Goal: Task Accomplishment & Management: Manage account settings

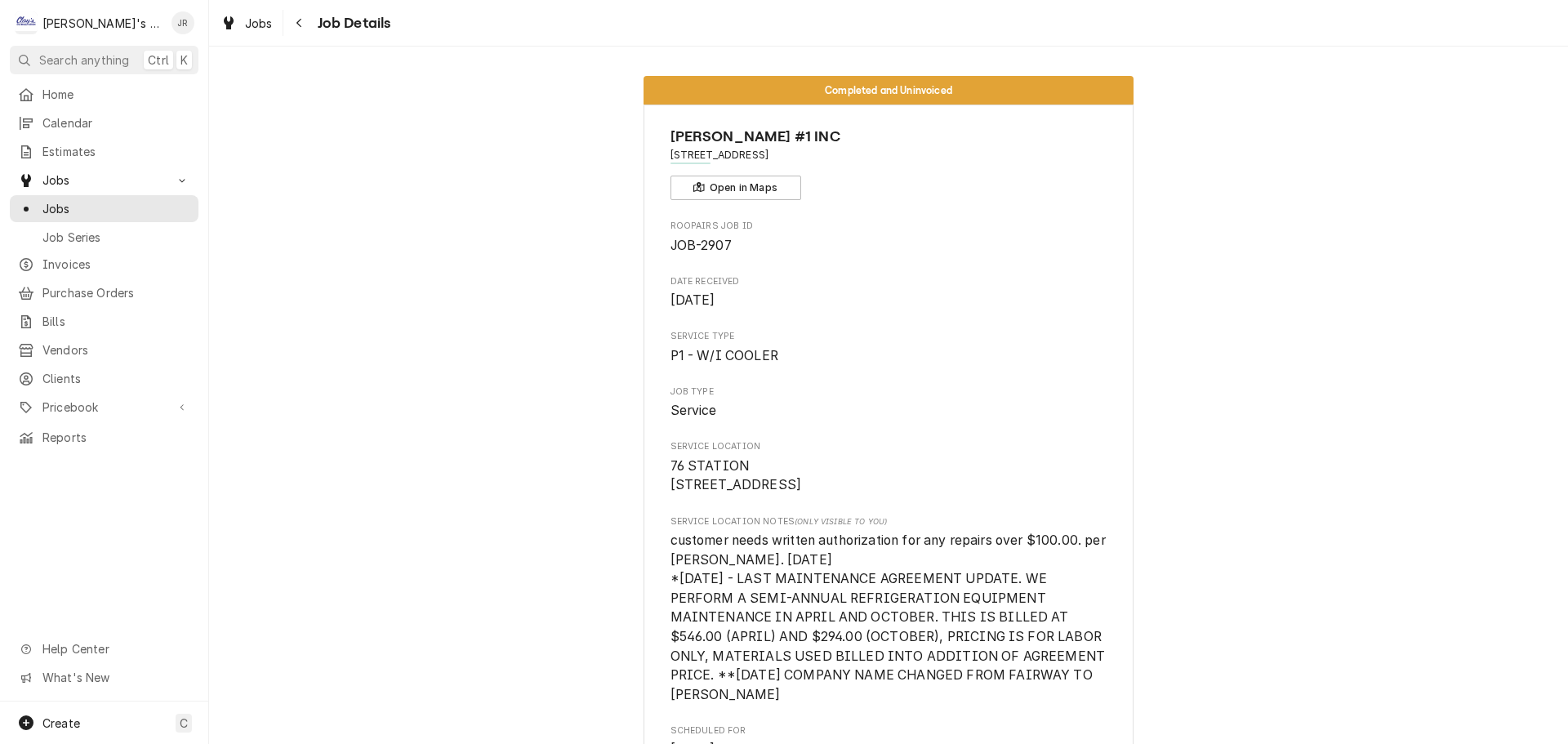
click at [260, 36] on div "Jobs Job Details" at bounding box center [888, 23] width 1359 height 46
click at [258, 29] on span "Jobs" at bounding box center [258, 23] width 28 height 17
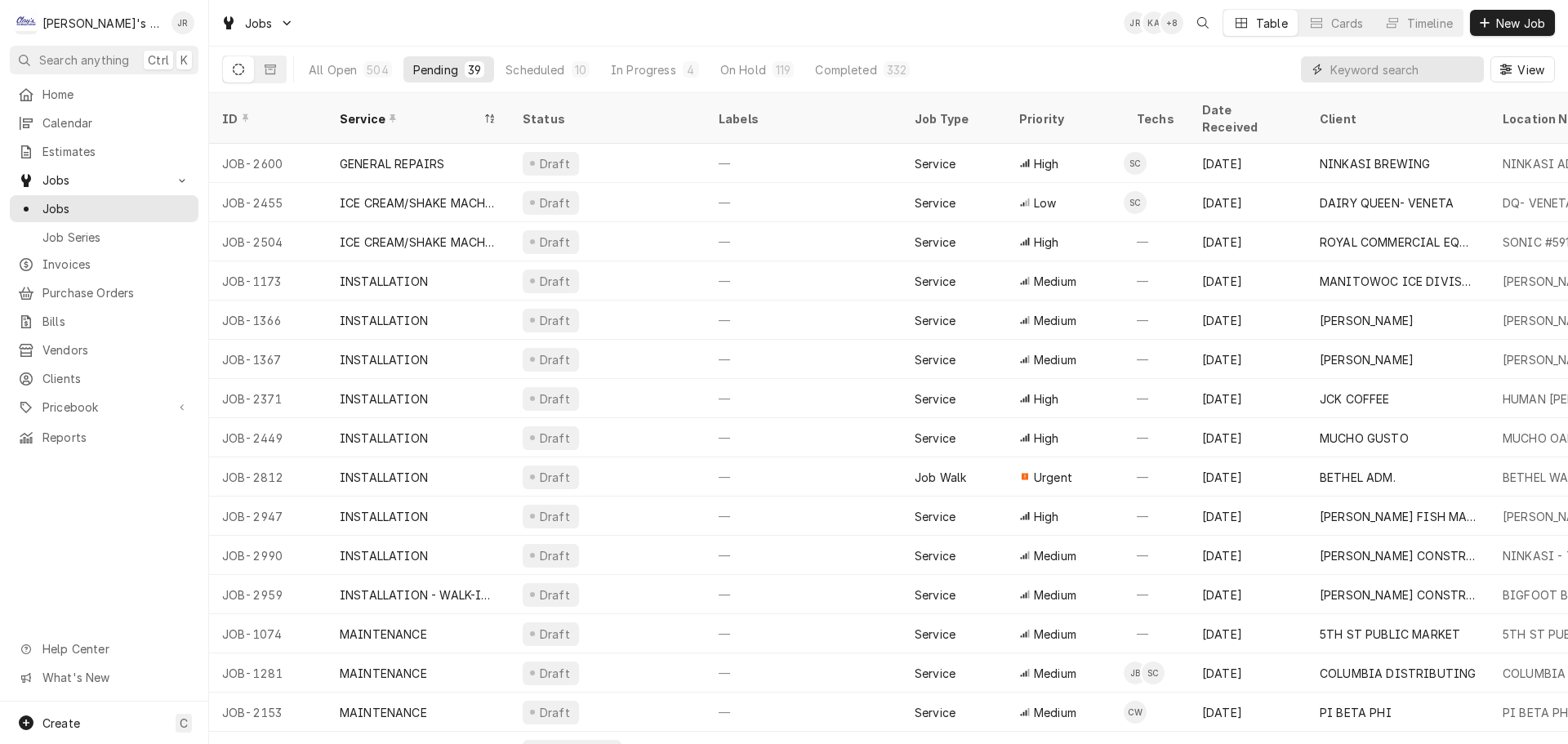
click at [1400, 67] on input "Dynamic Content Wrapper" at bounding box center [1403, 69] width 146 height 26
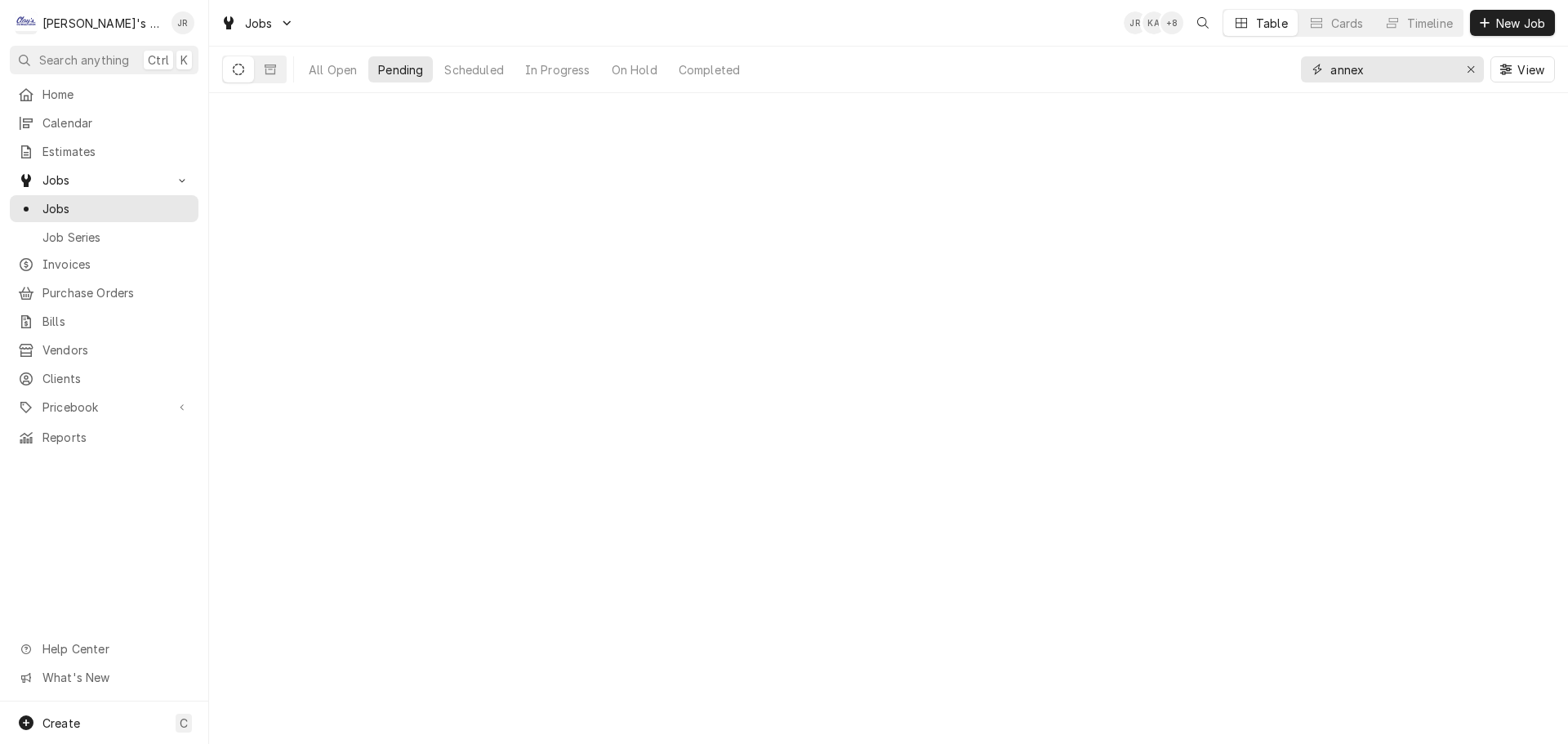
type input "annex"
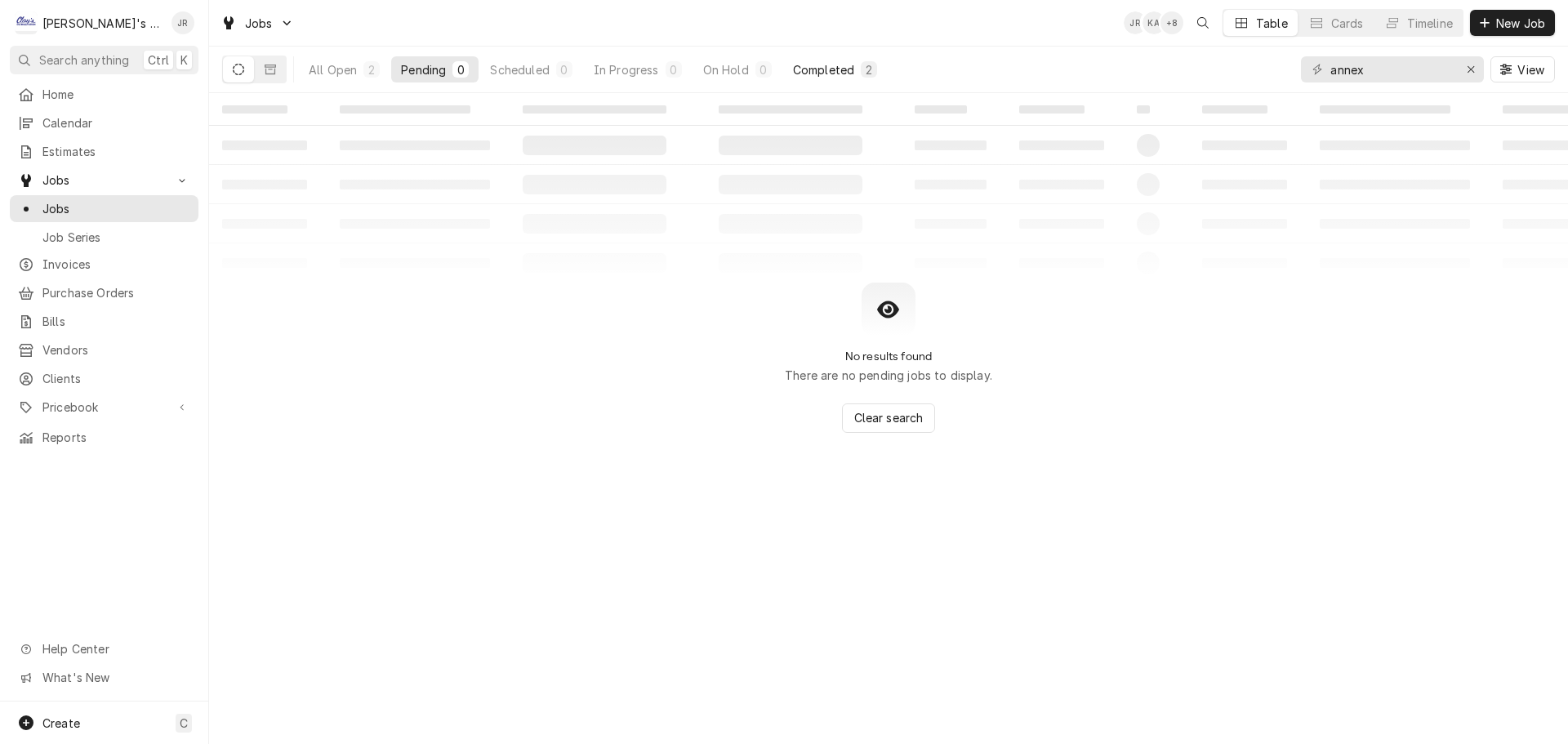
click at [814, 76] on div "Completed" at bounding box center [823, 69] width 61 height 17
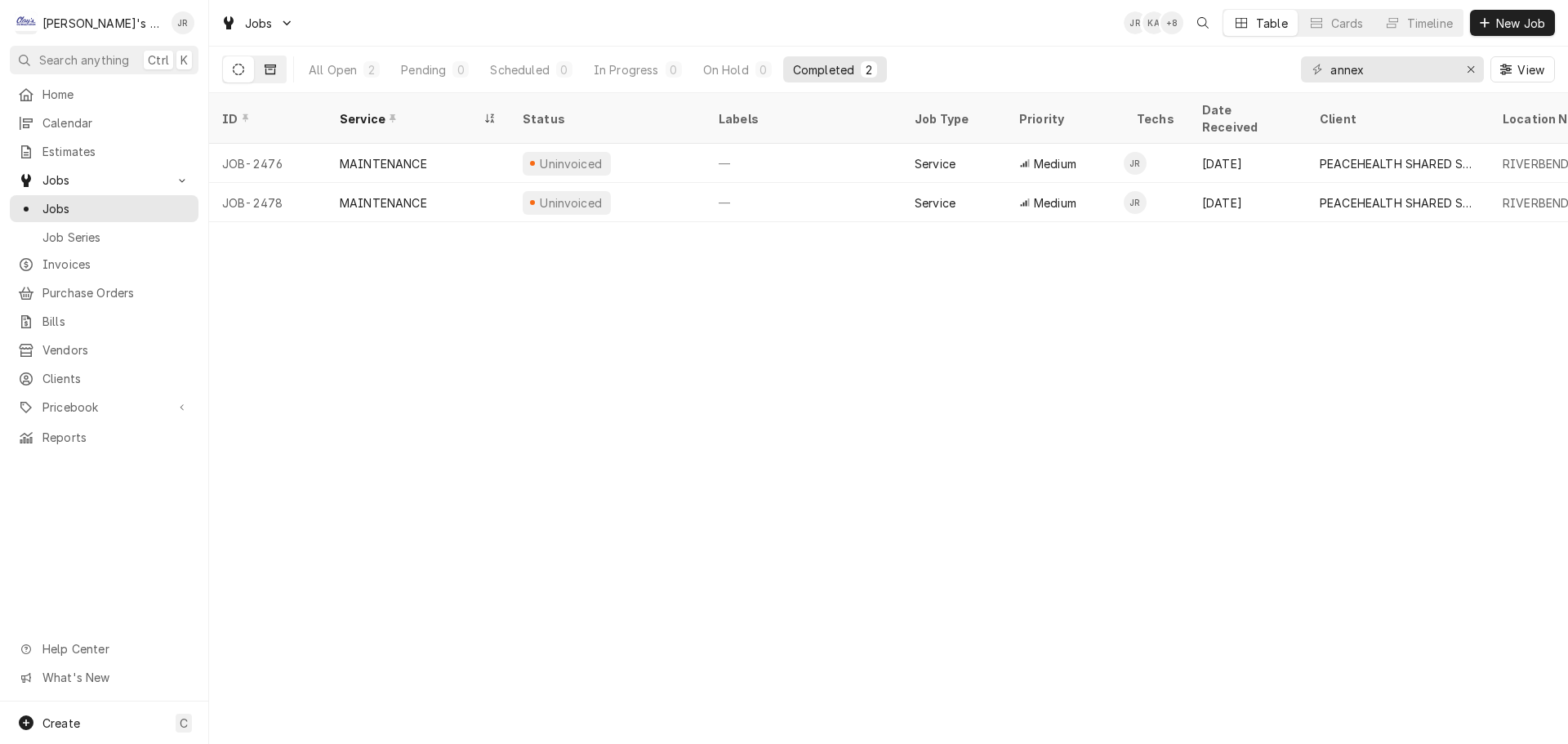
click at [265, 68] on icon "Dynamic Content Wrapper" at bounding box center [270, 69] width 12 height 12
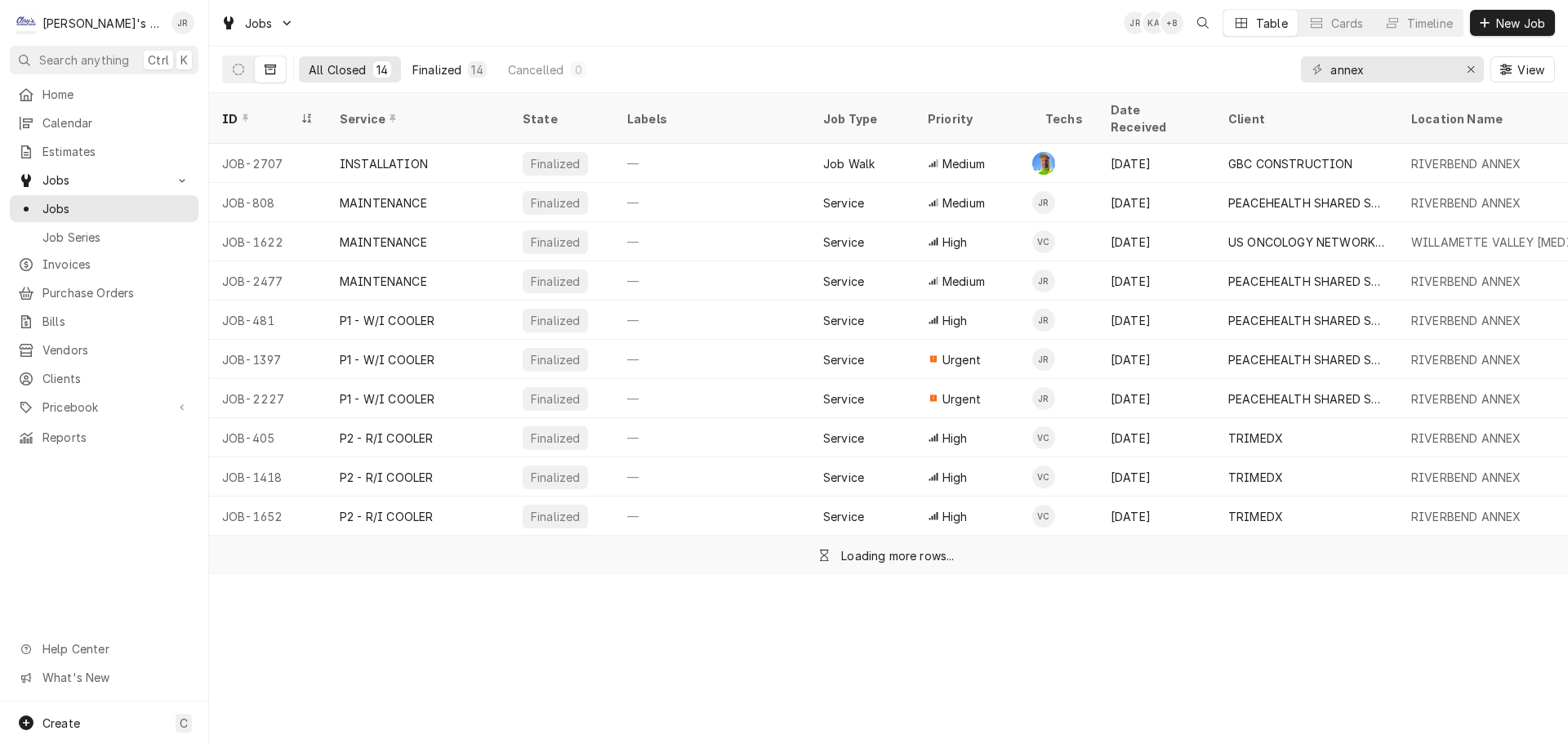
click at [417, 77] on button "Finalized 14" at bounding box center [449, 69] width 94 height 26
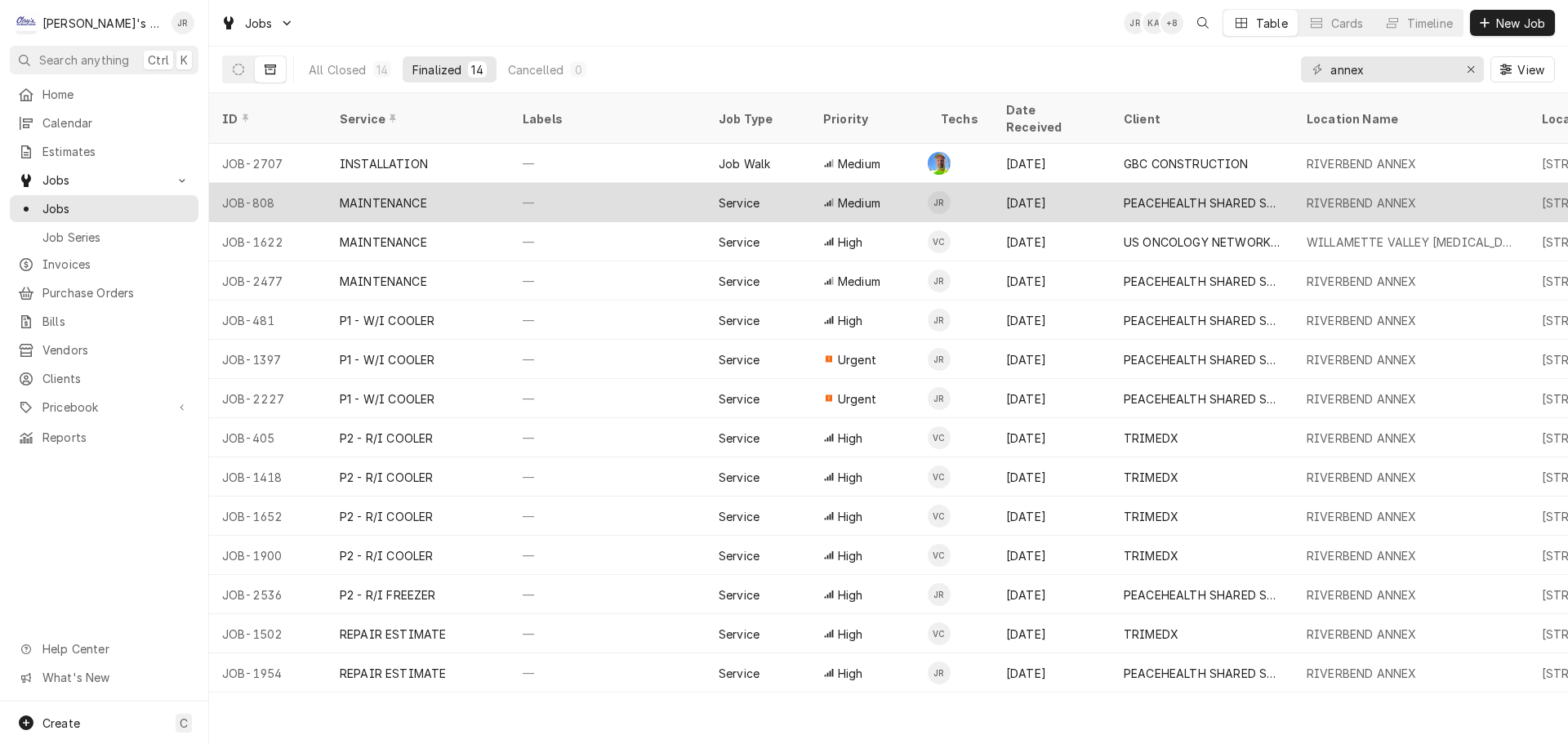
click at [639, 191] on div "—" at bounding box center [607, 202] width 196 height 39
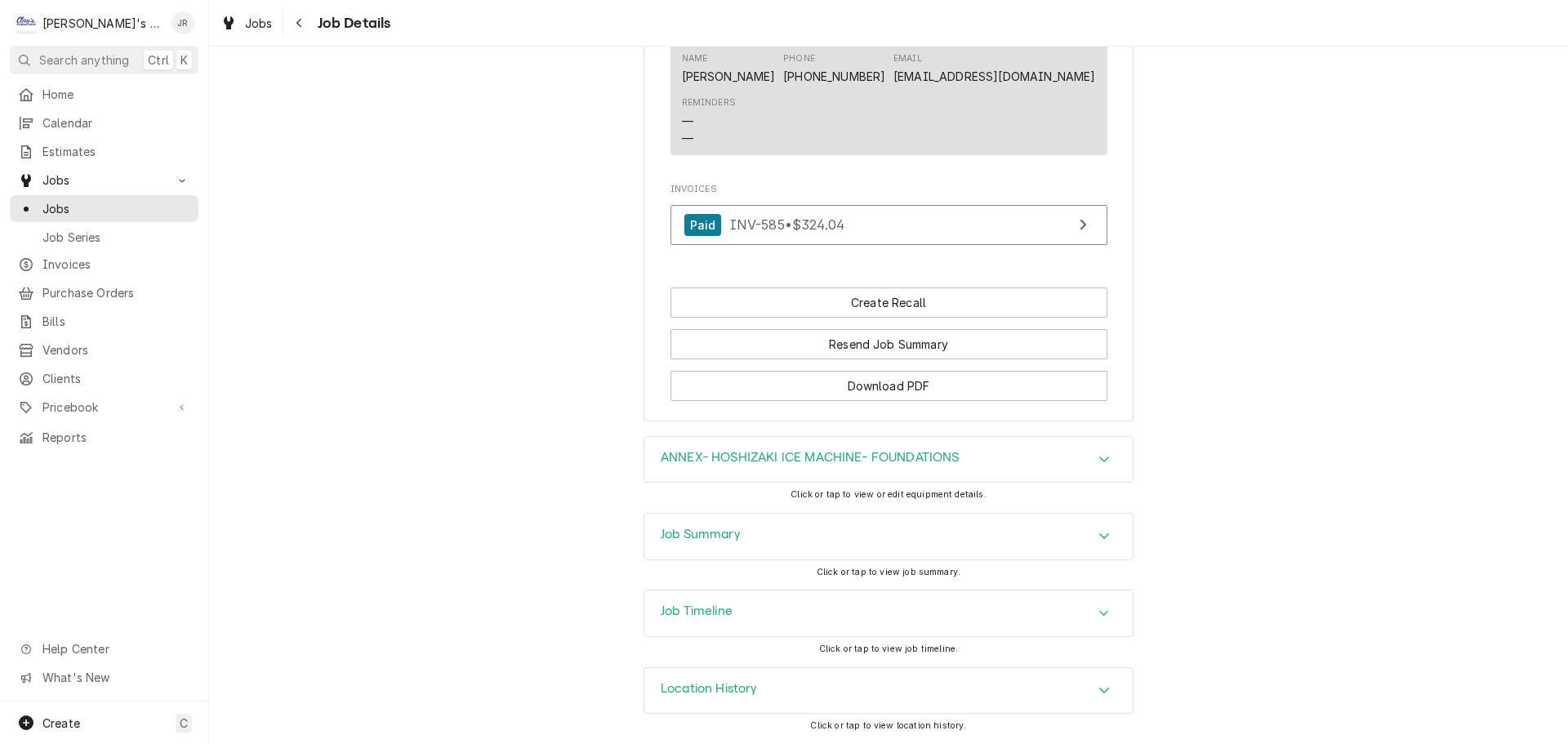
scroll to position [1407, 0]
click at [822, 214] on div "Paid INV-585 • $324.04" at bounding box center [764, 225] width 161 height 22
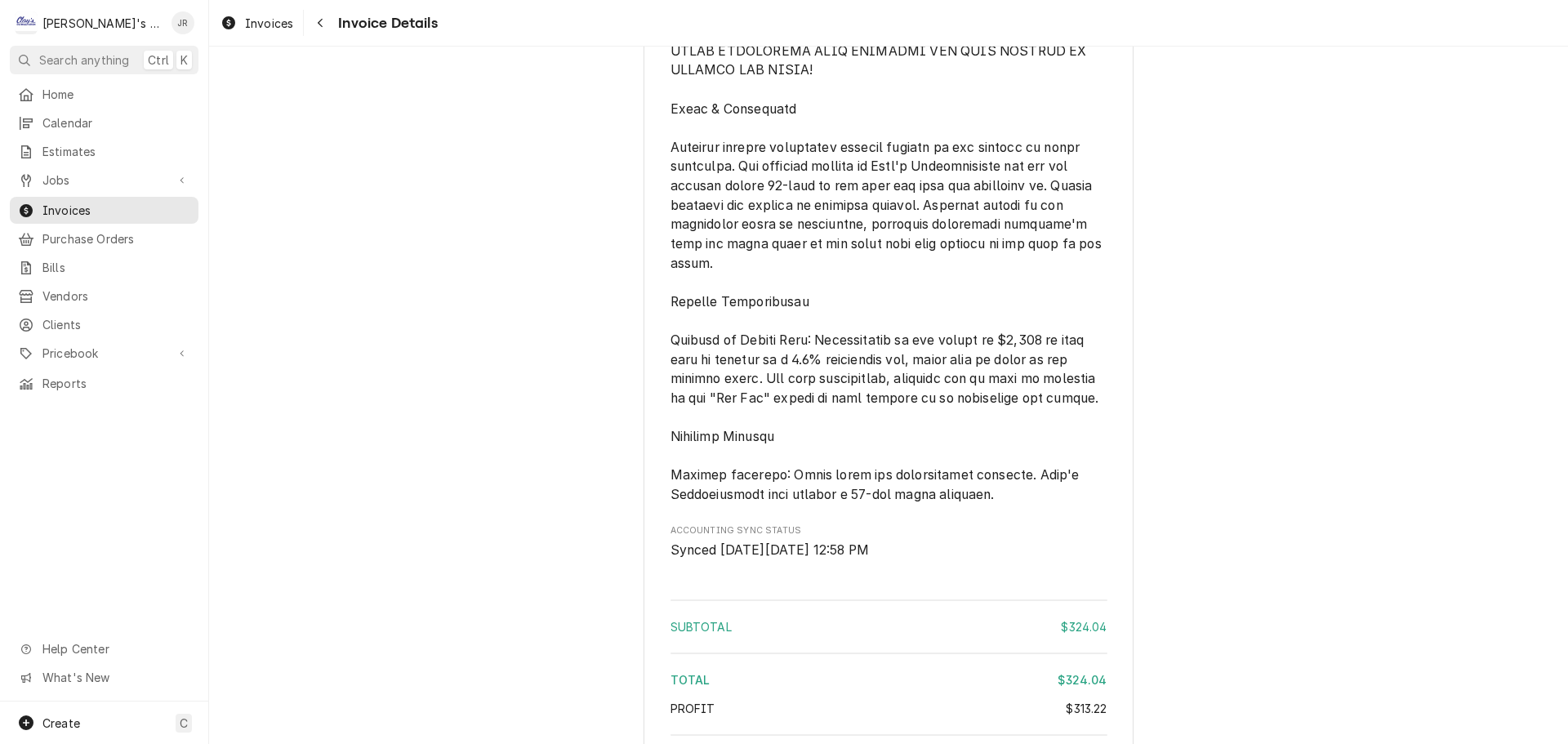
scroll to position [2810, 0]
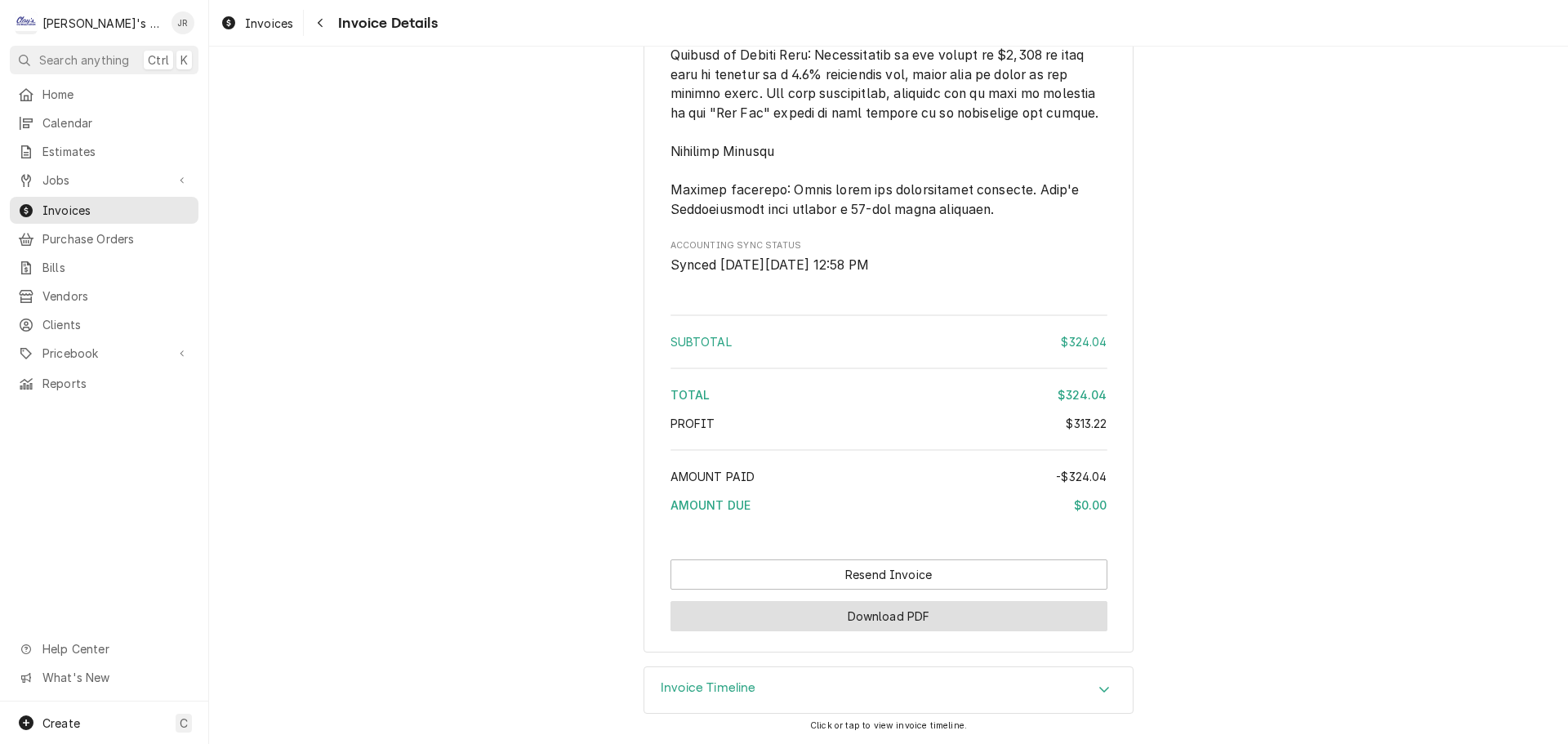
click at [822, 611] on button "Download PDF" at bounding box center [889, 616] width 437 height 30
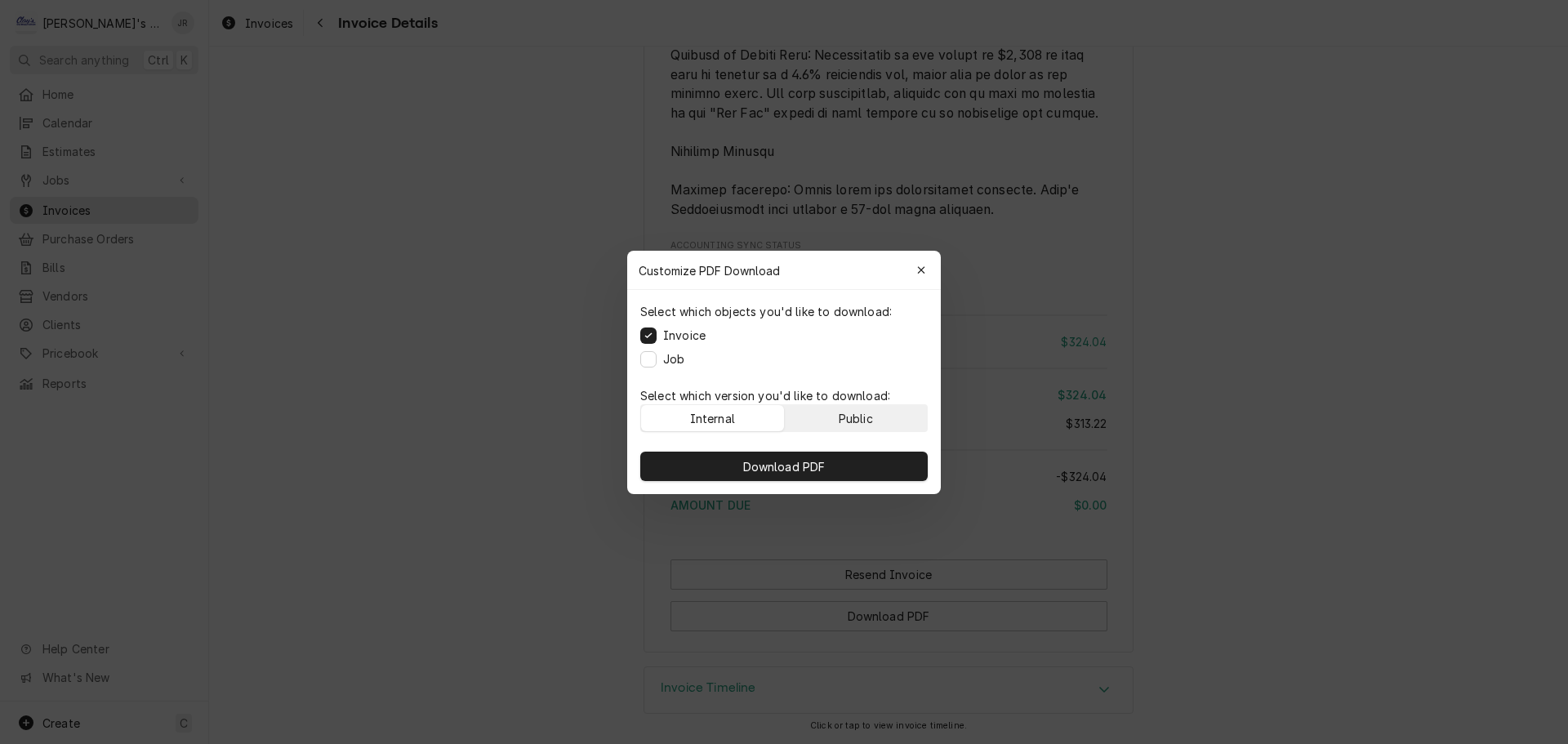
click at [836, 423] on button "Public" at bounding box center [855, 418] width 143 height 26
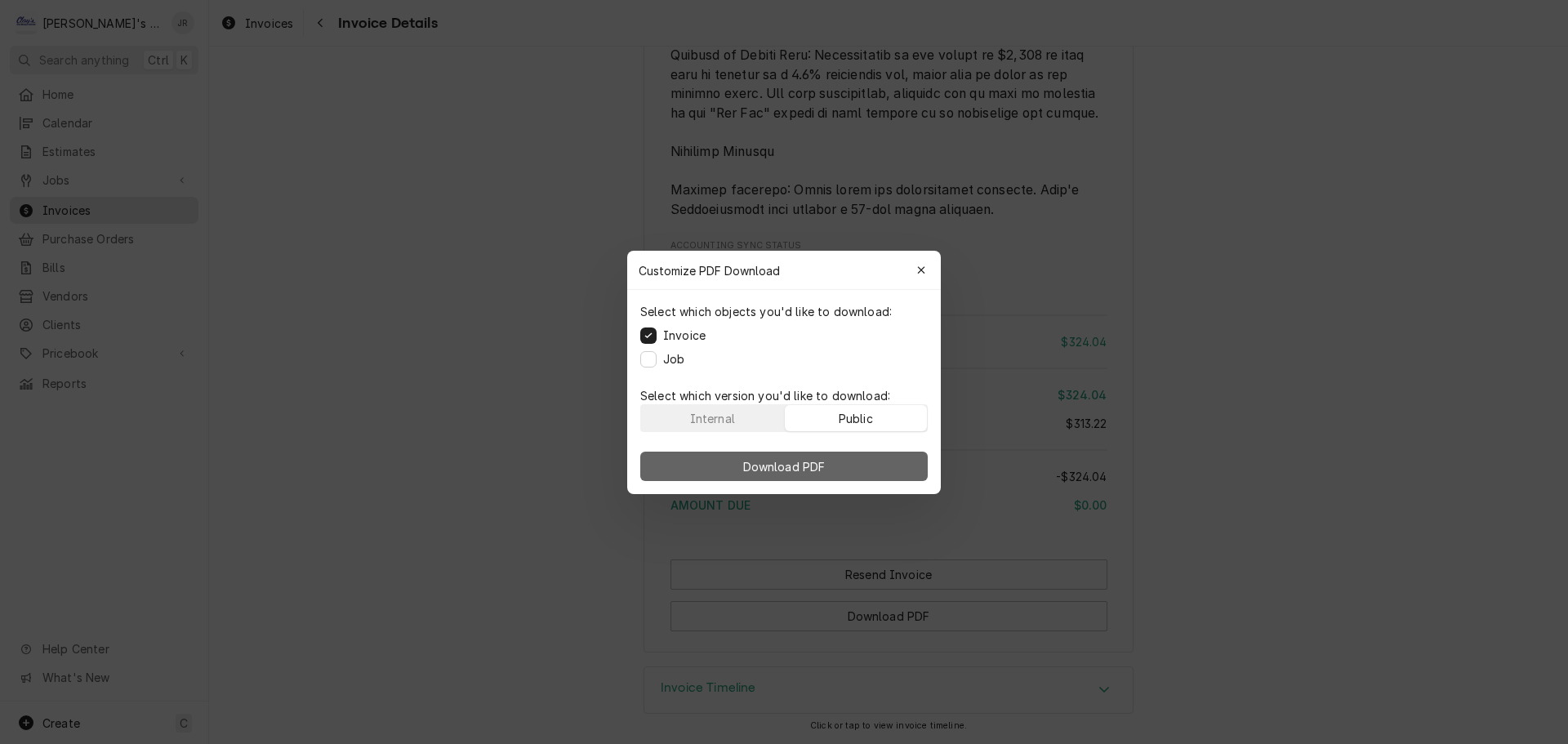
click at [840, 467] on button "Download PDF" at bounding box center [784, 466] width 288 height 29
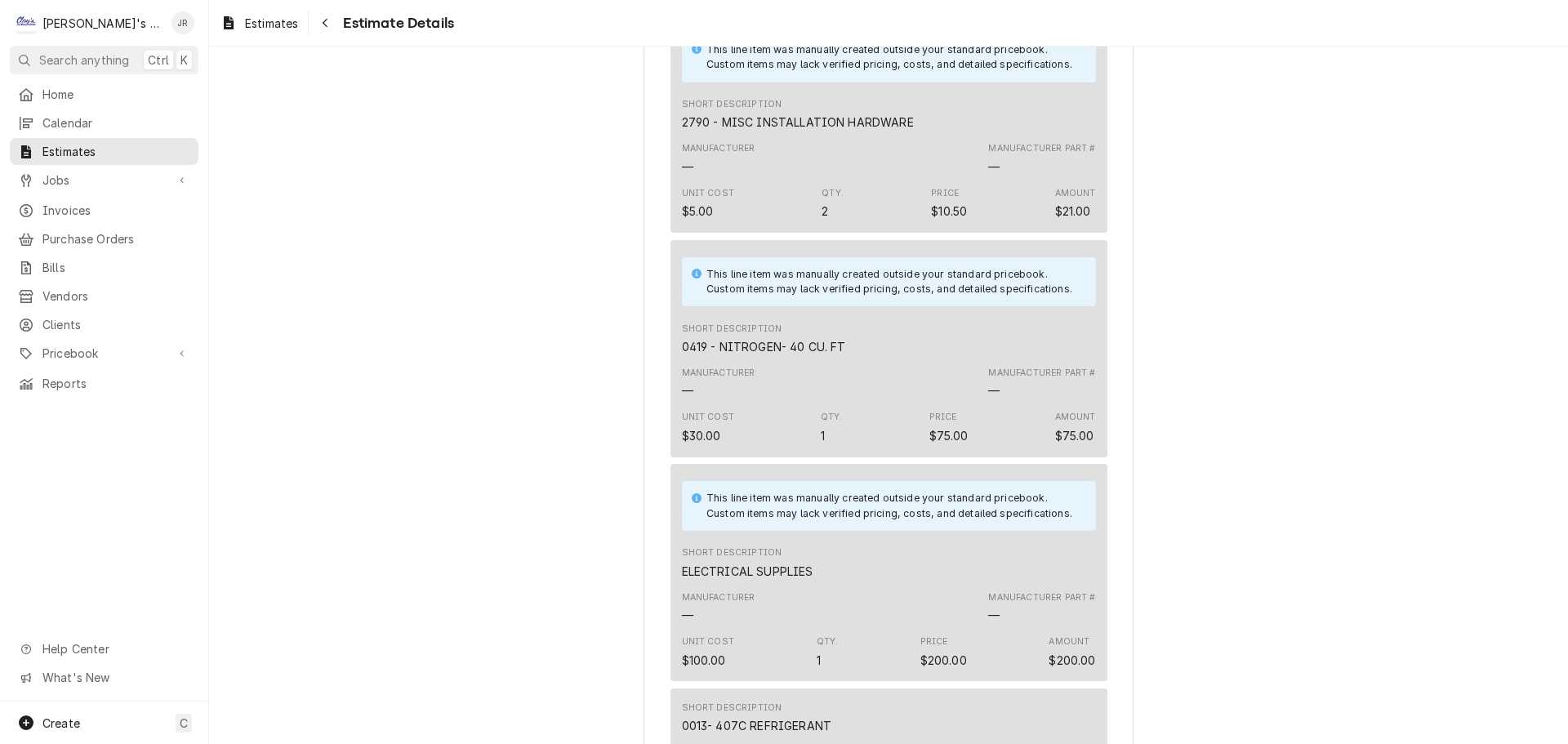
scroll to position [3018, 0]
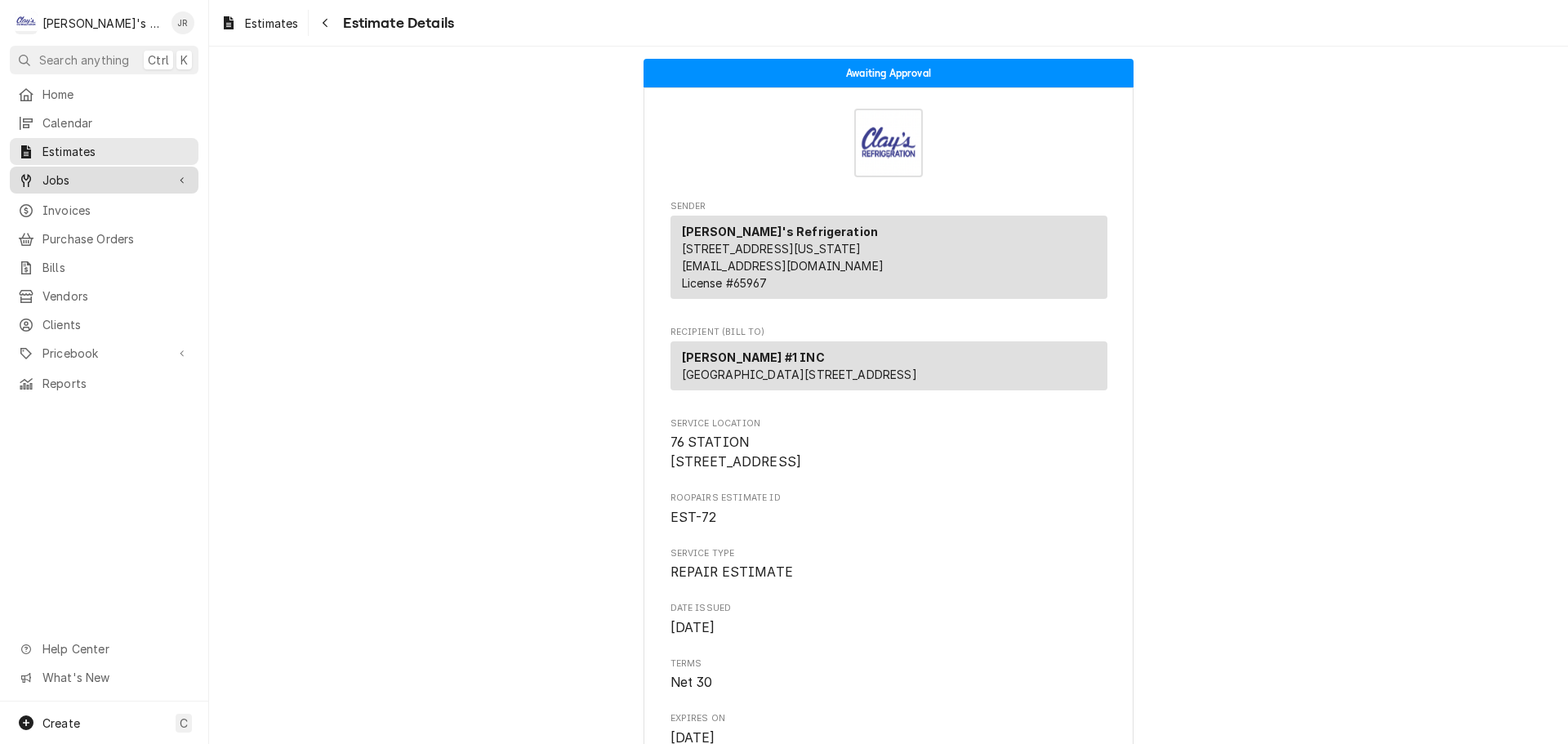
click at [110, 176] on span "Jobs" at bounding box center [104, 179] width 123 height 17
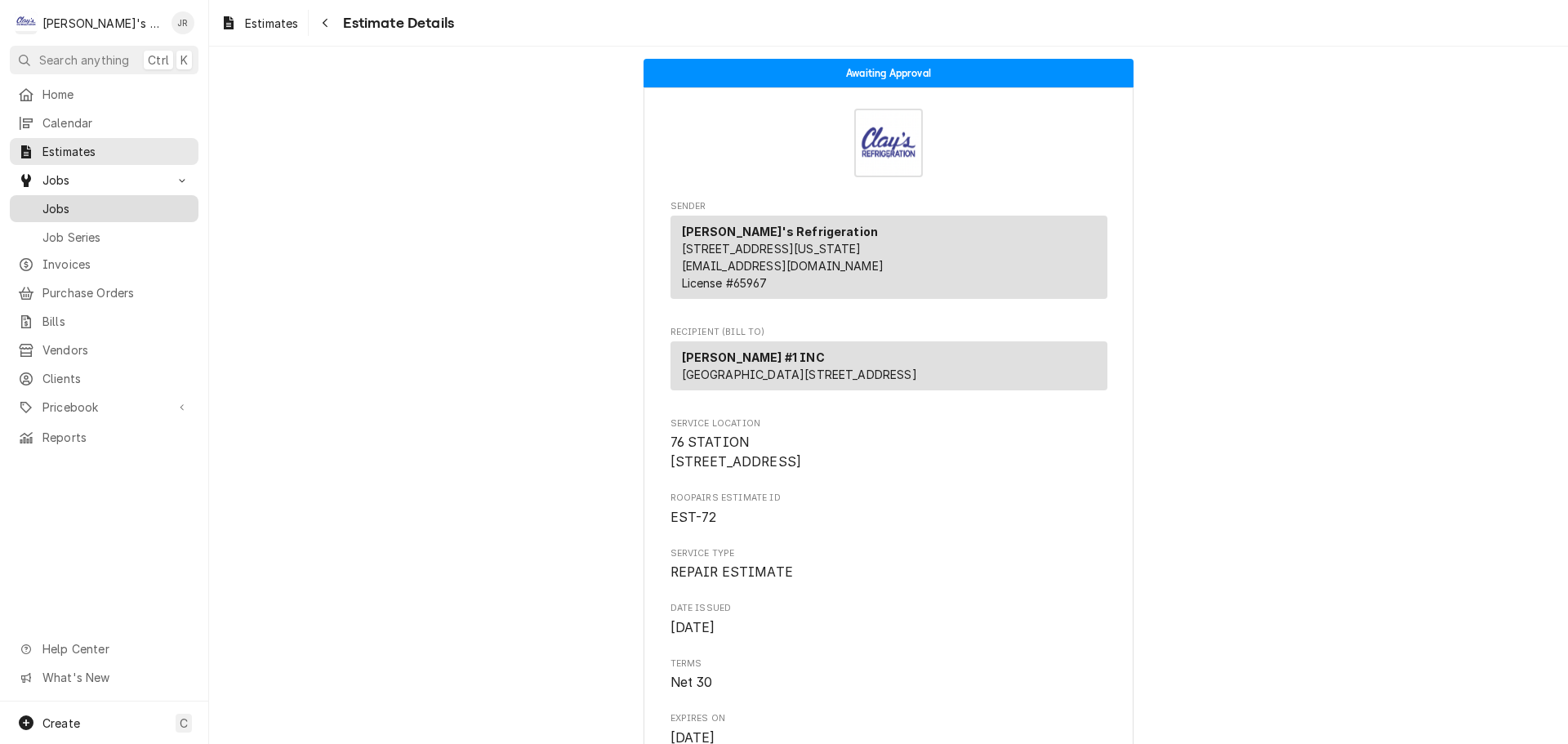
click at [119, 207] on span "Jobs" at bounding box center [116, 209] width 147 height 17
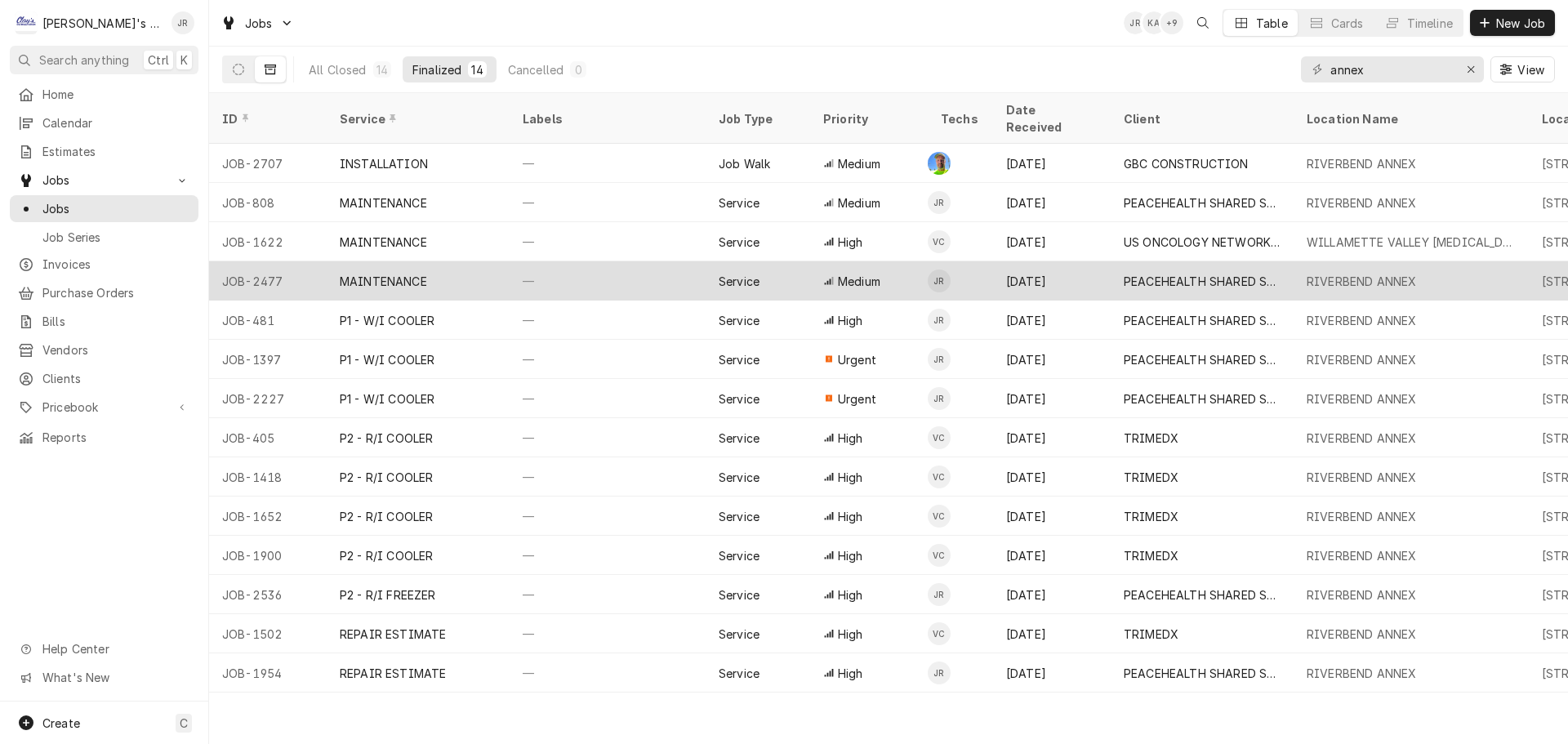
click at [634, 261] on div "—" at bounding box center [607, 280] width 196 height 39
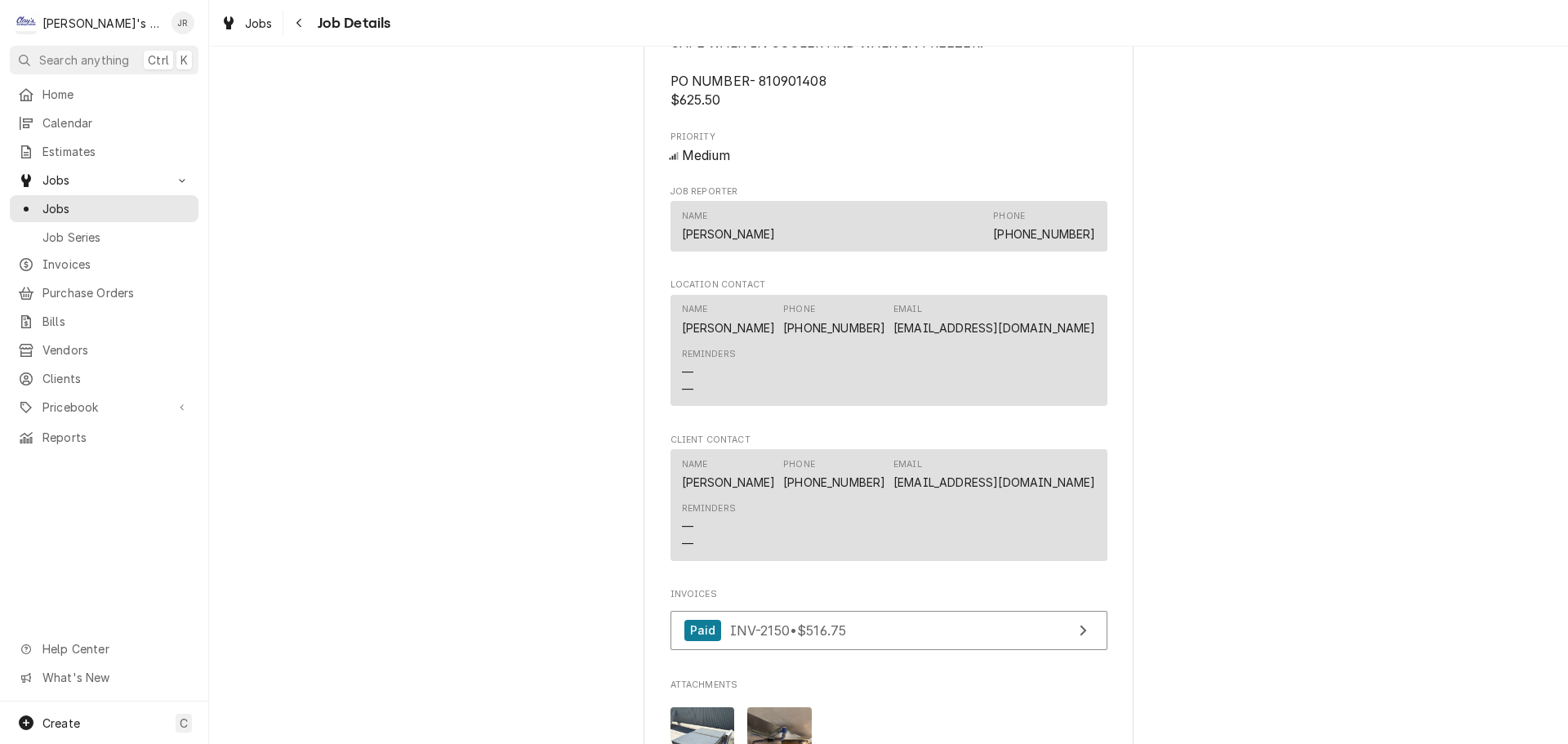
scroll to position [817, 0]
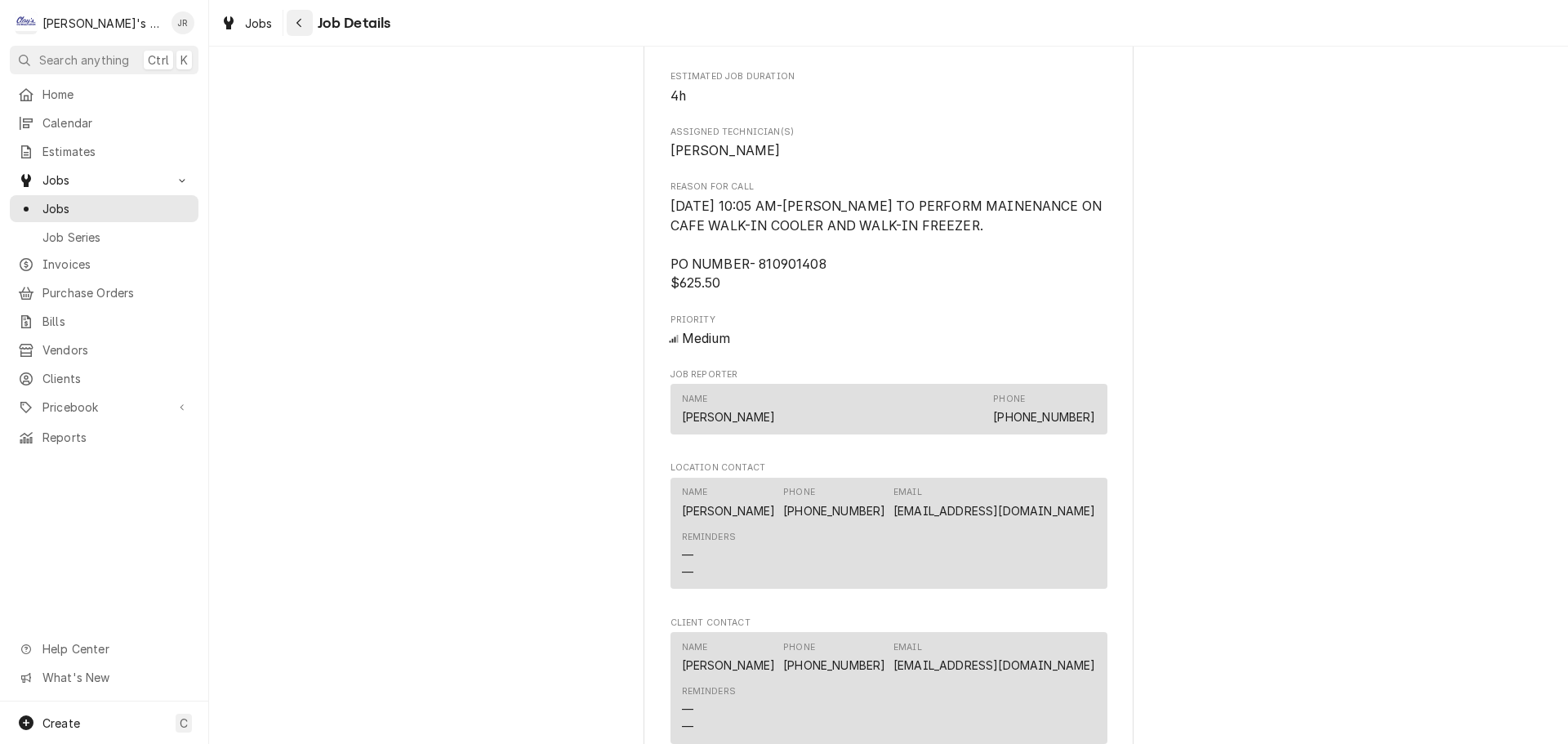
click at [288, 21] on button "Navigate back" at bounding box center [299, 23] width 26 height 26
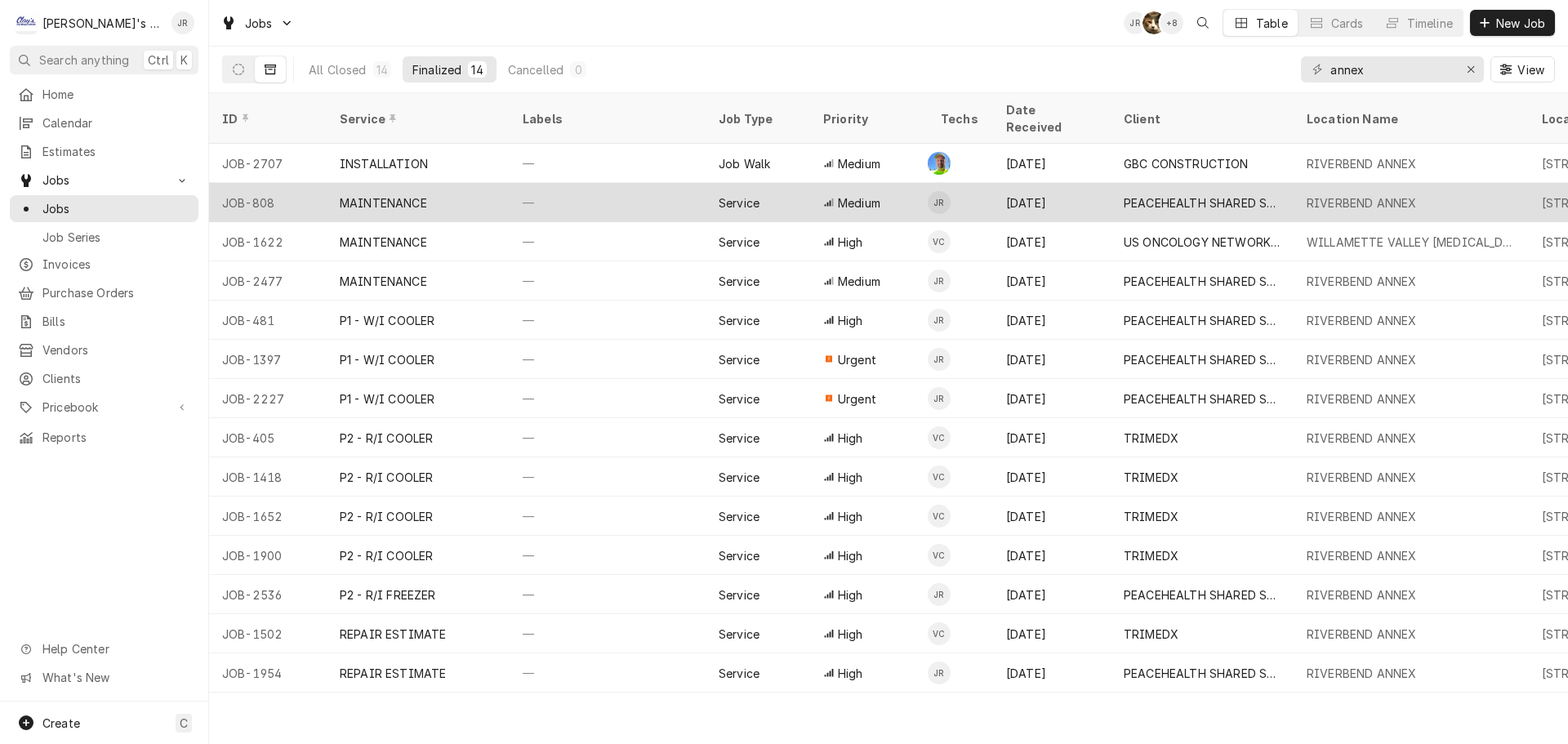
click at [603, 183] on div "—" at bounding box center [607, 202] width 196 height 39
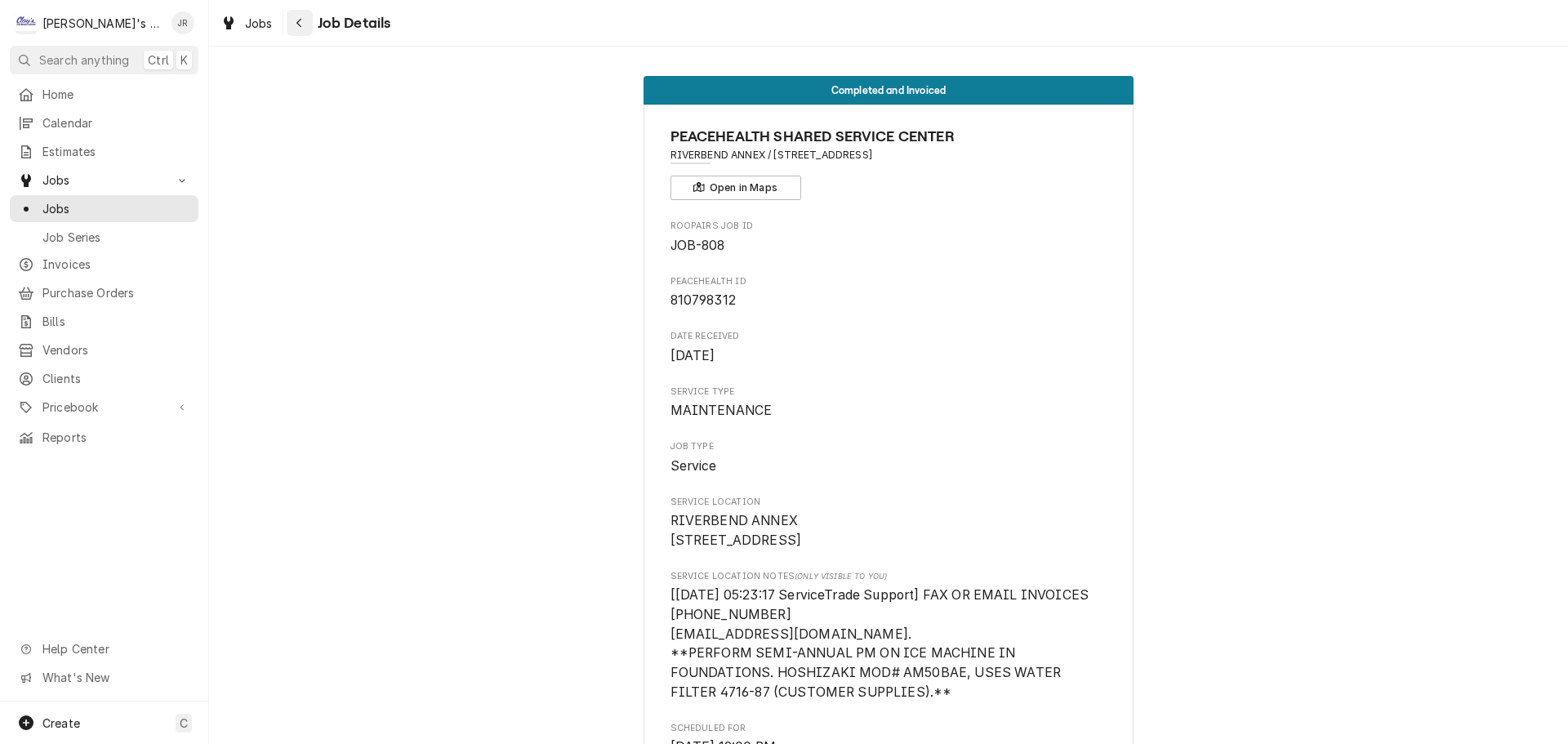
click at [296, 25] on icon "Navigate back" at bounding box center [299, 23] width 7 height 12
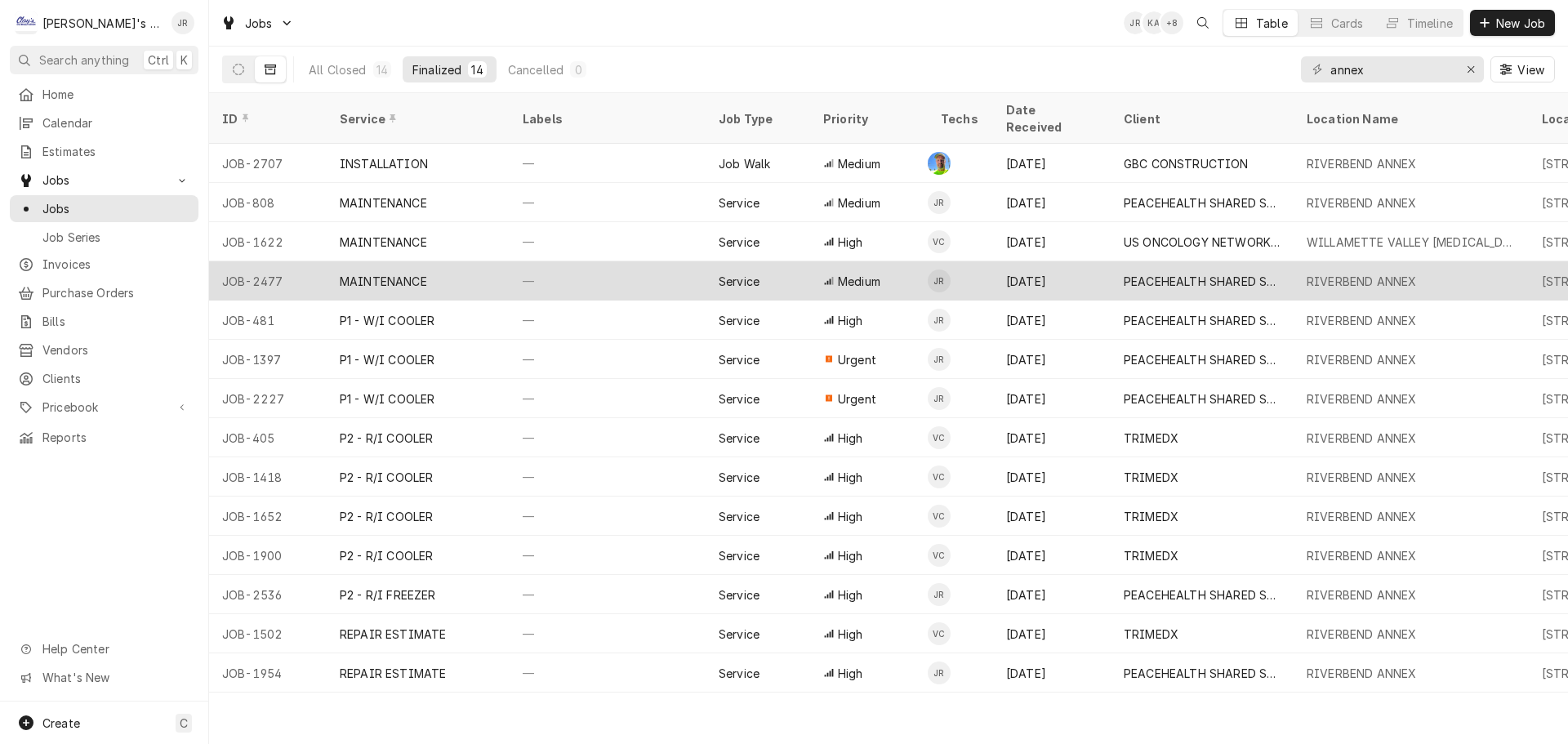
click at [485, 268] on div "MAINTENANCE" at bounding box center [418, 280] width 183 height 39
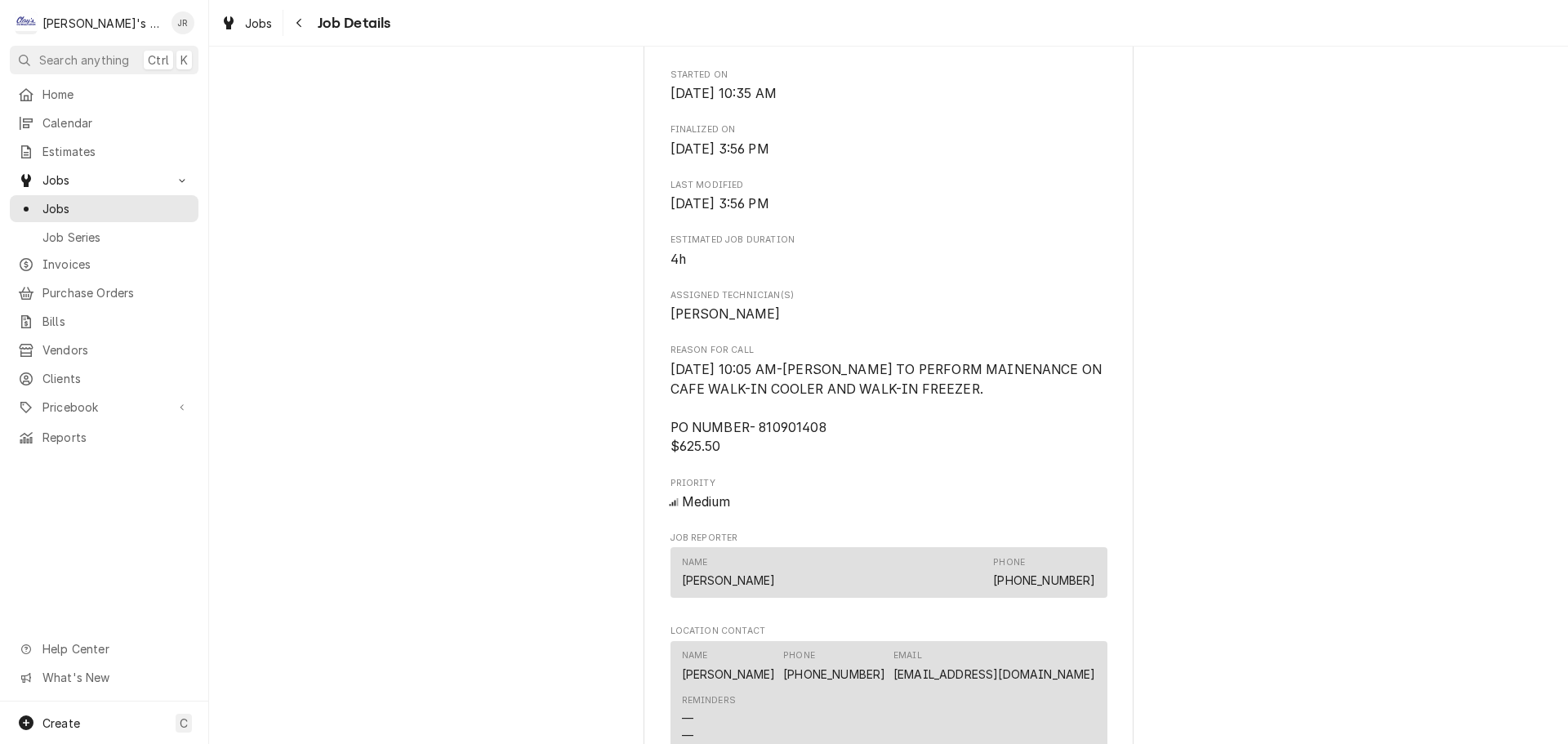
scroll to position [735, 0]
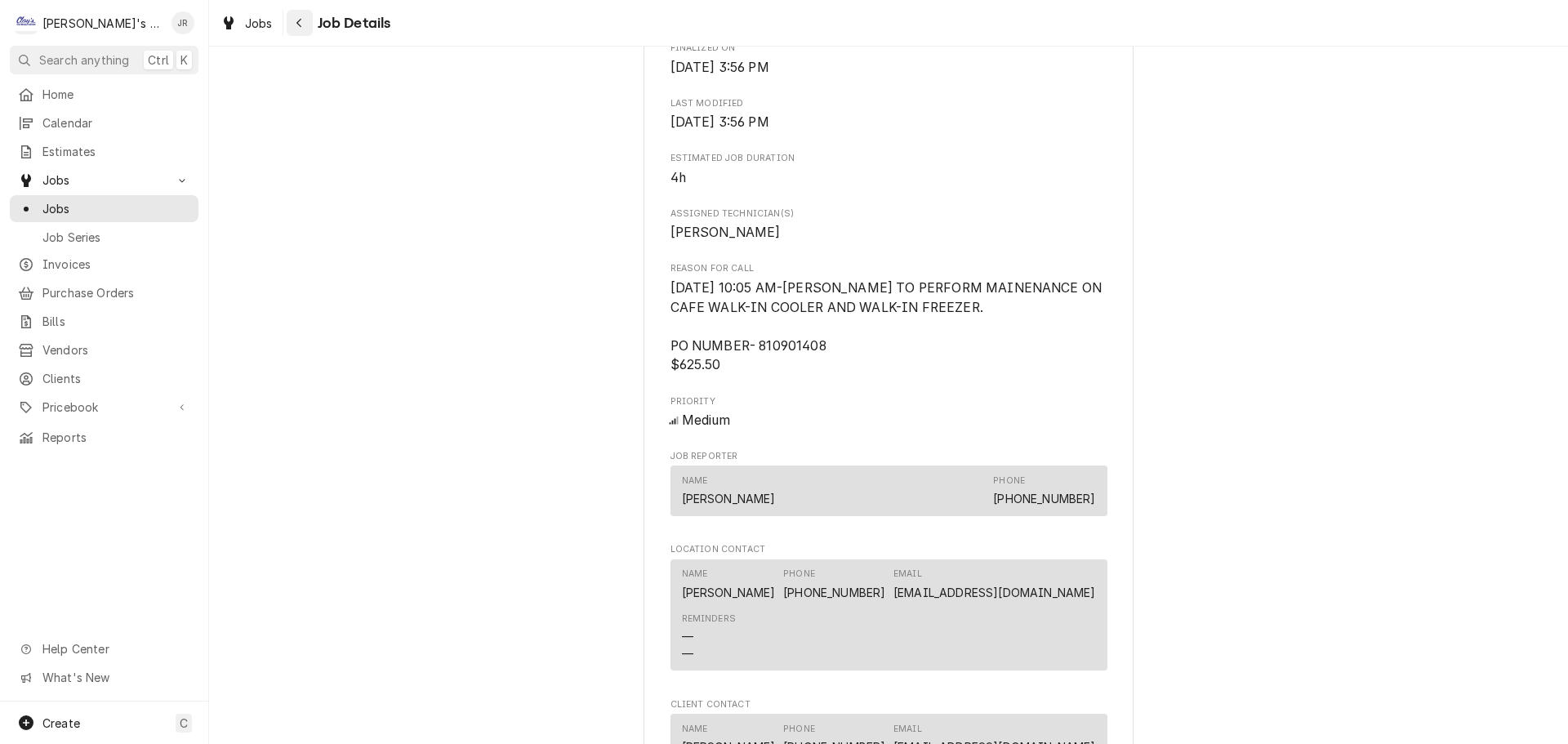
click at [301, 35] on button "Navigate back" at bounding box center [299, 23] width 26 height 26
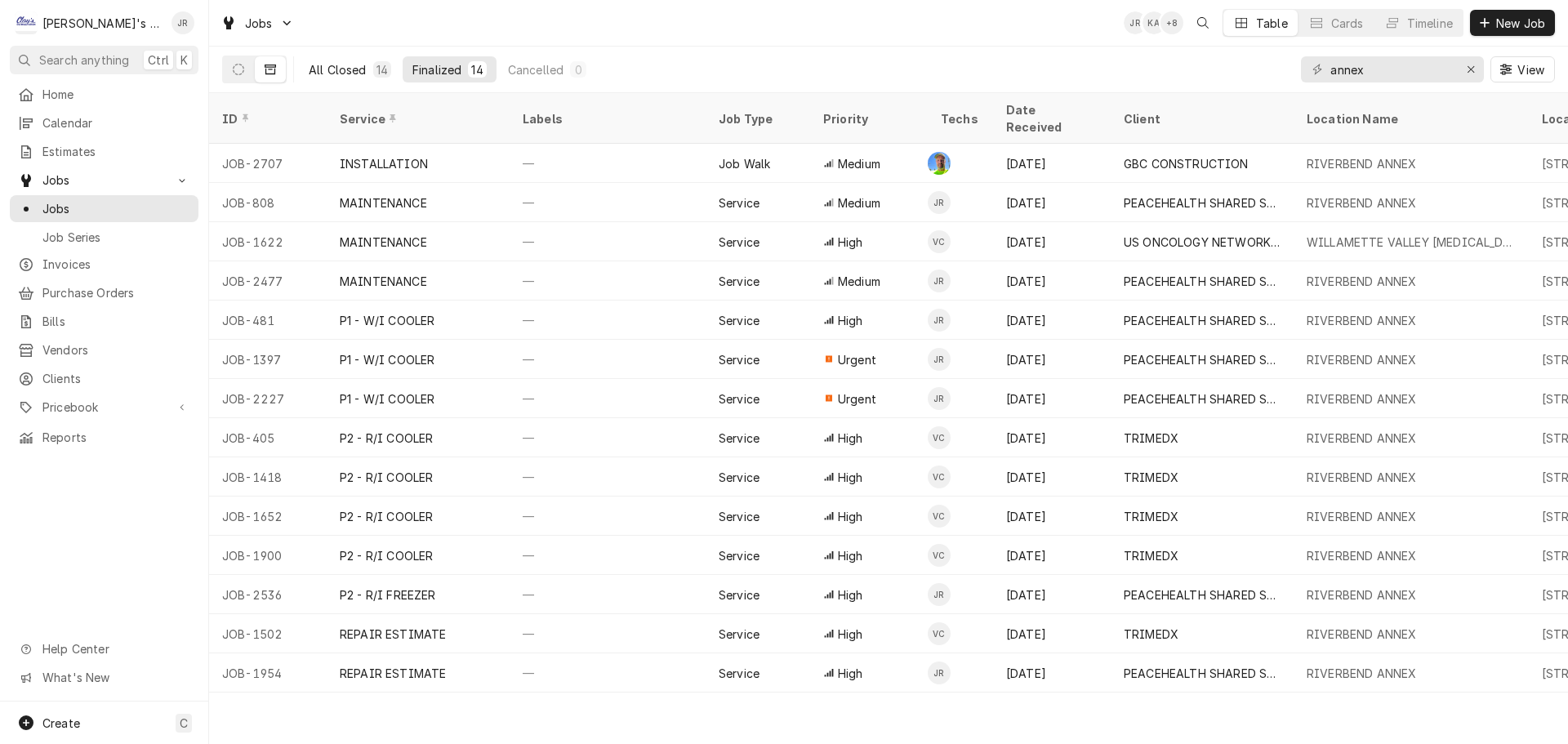
click at [331, 76] on div "All Closed" at bounding box center [338, 69] width 58 height 17
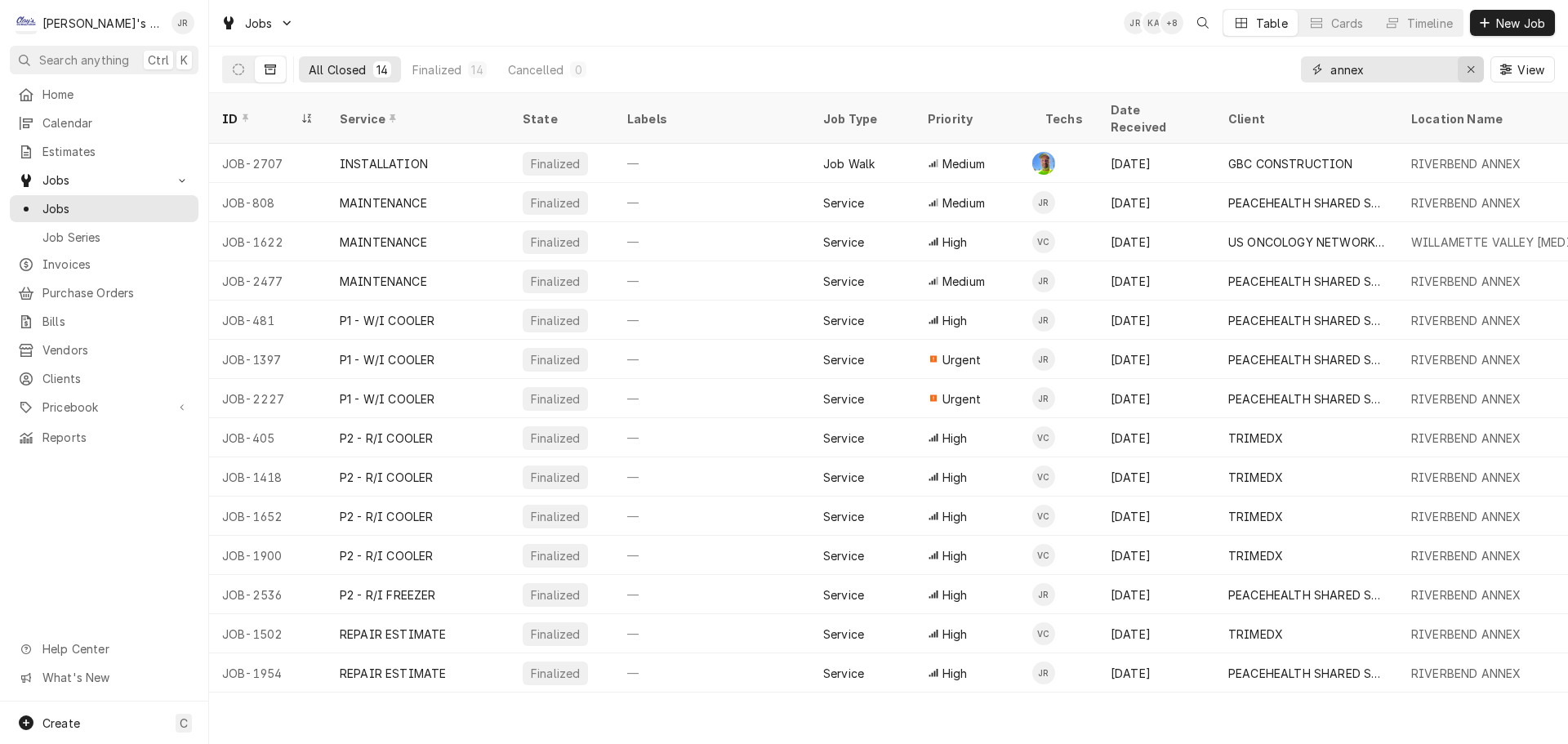
click at [1475, 74] on icon "Erase input" at bounding box center [1471, 69] width 9 height 12
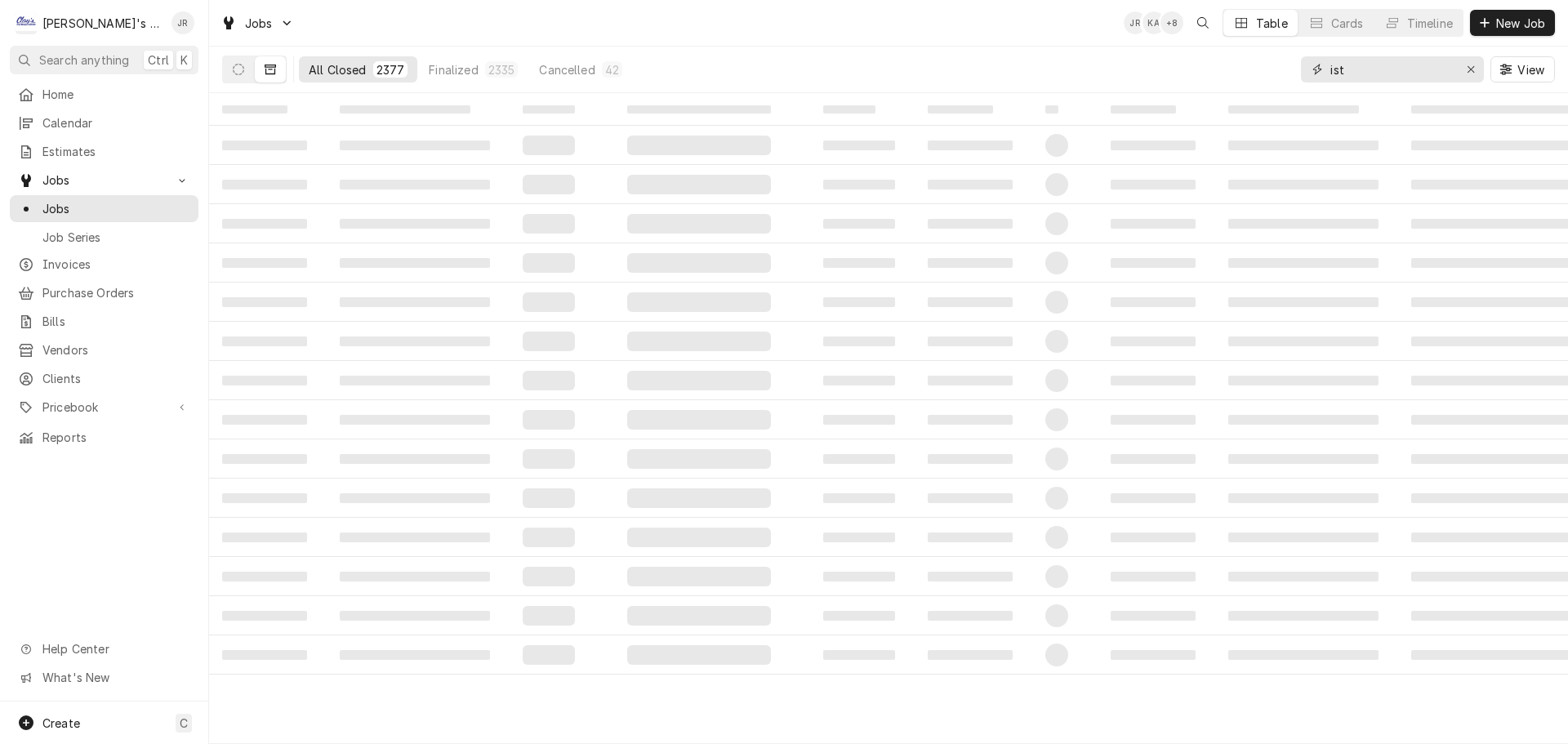
type input "ist"
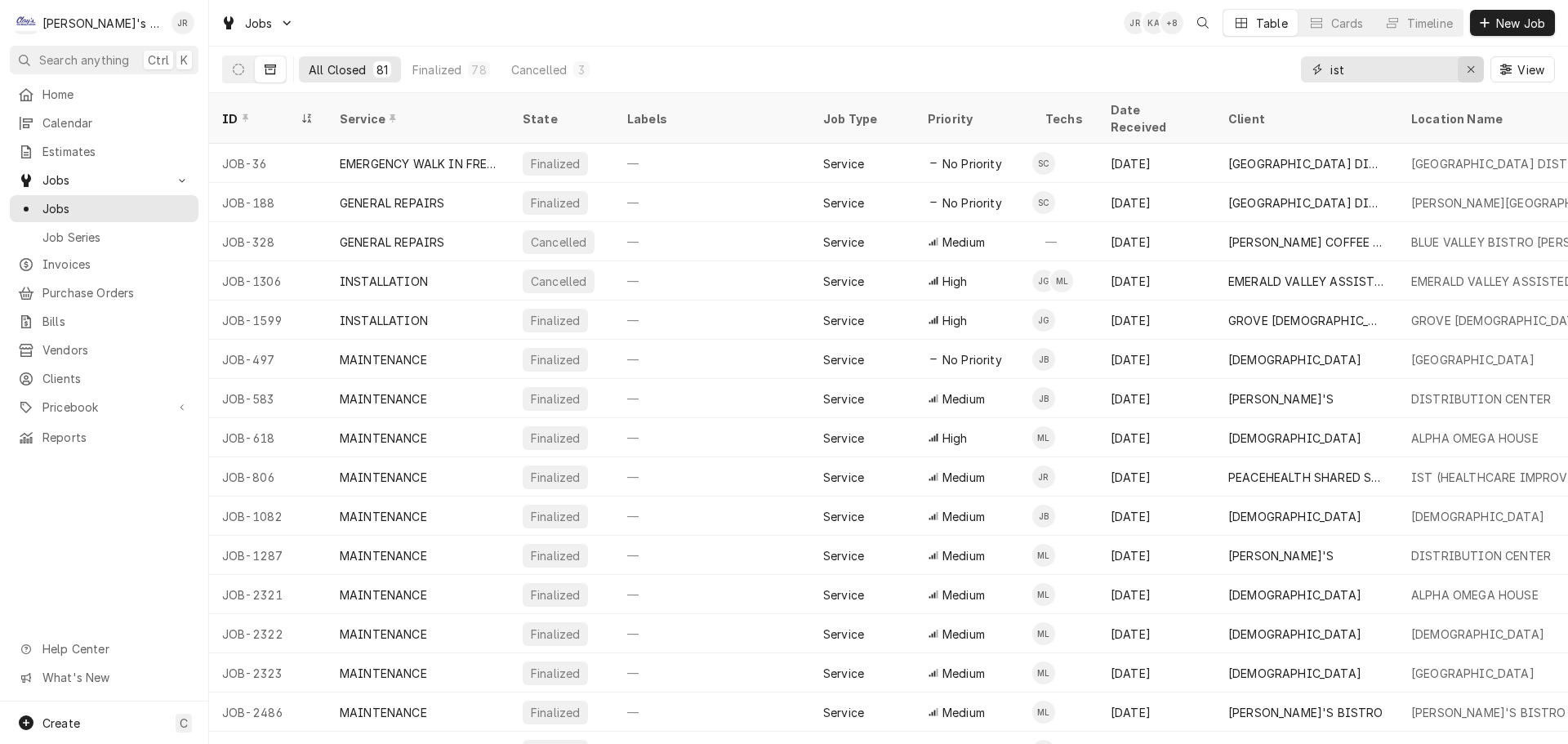
click at [1473, 69] on icon "Erase input" at bounding box center [1471, 69] width 9 height 12
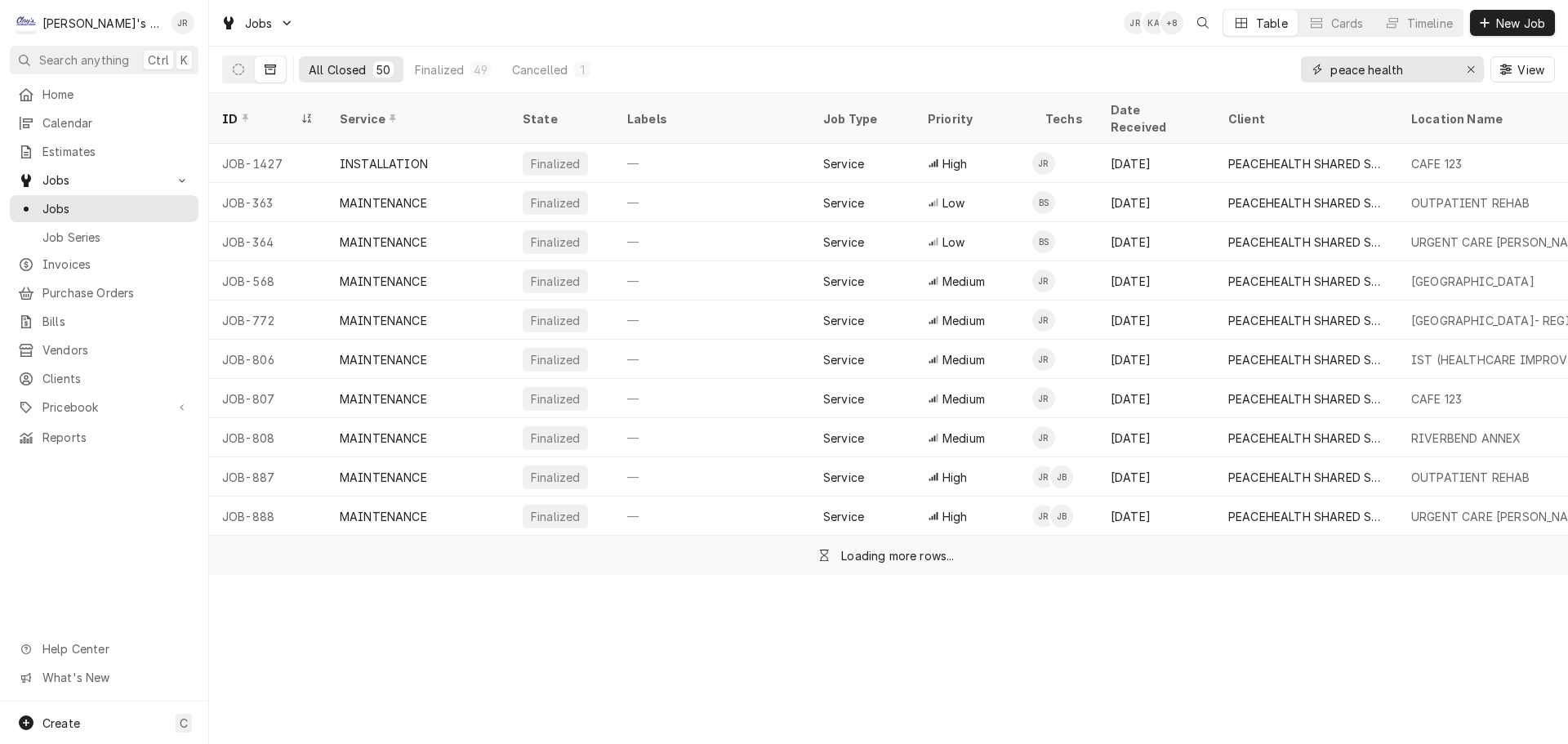
type input "peace health"
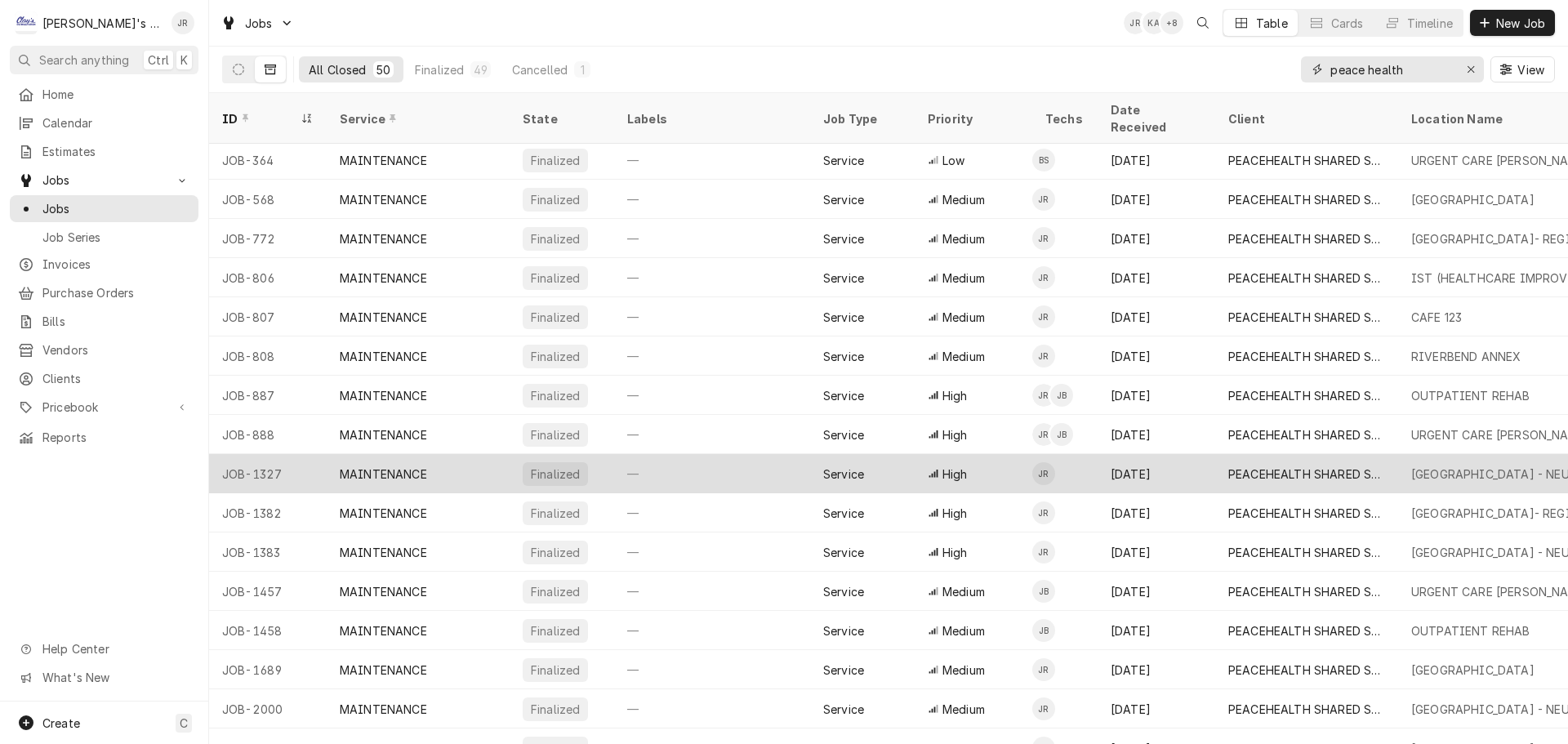
scroll to position [163, 0]
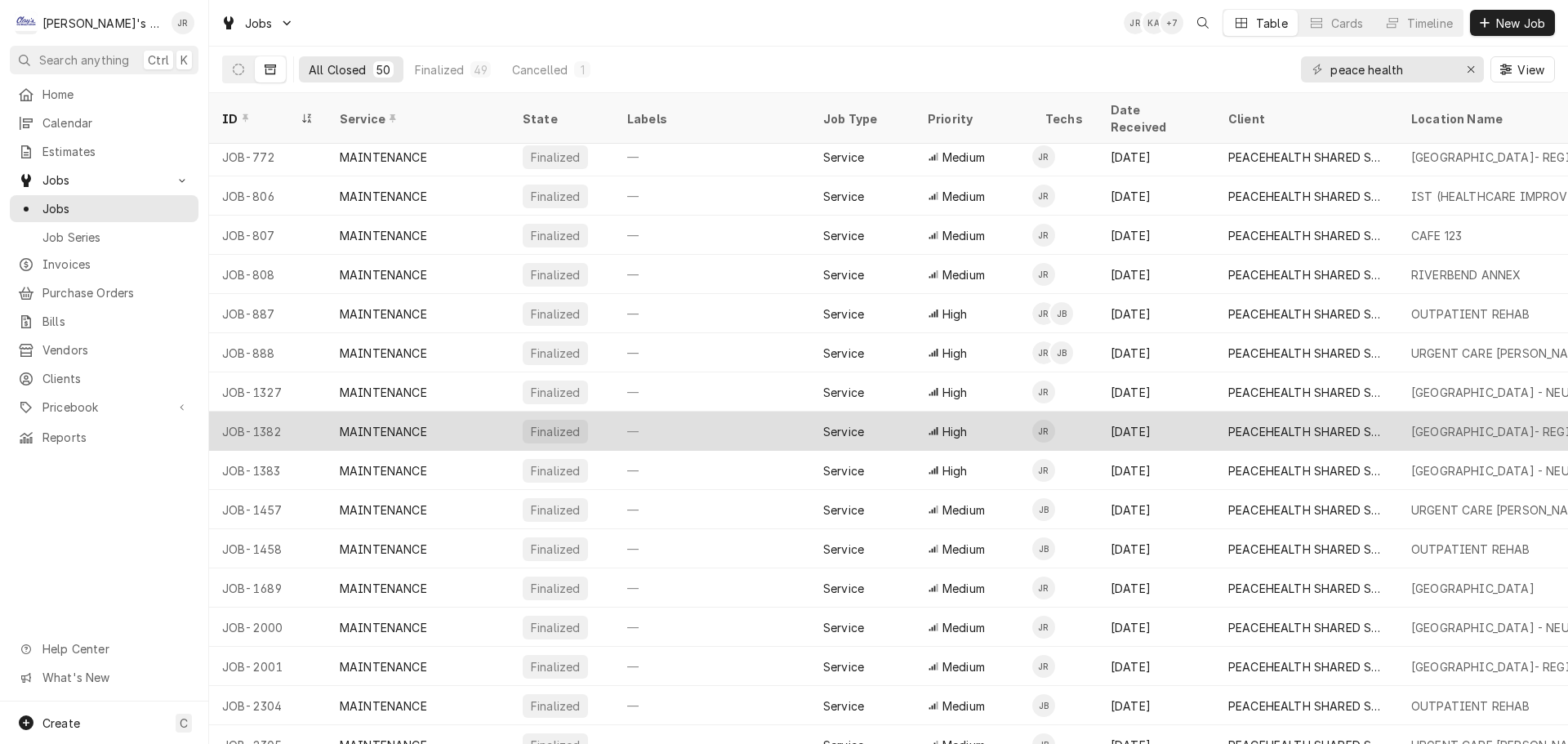
click at [694, 412] on div "—" at bounding box center [712, 431] width 196 height 39
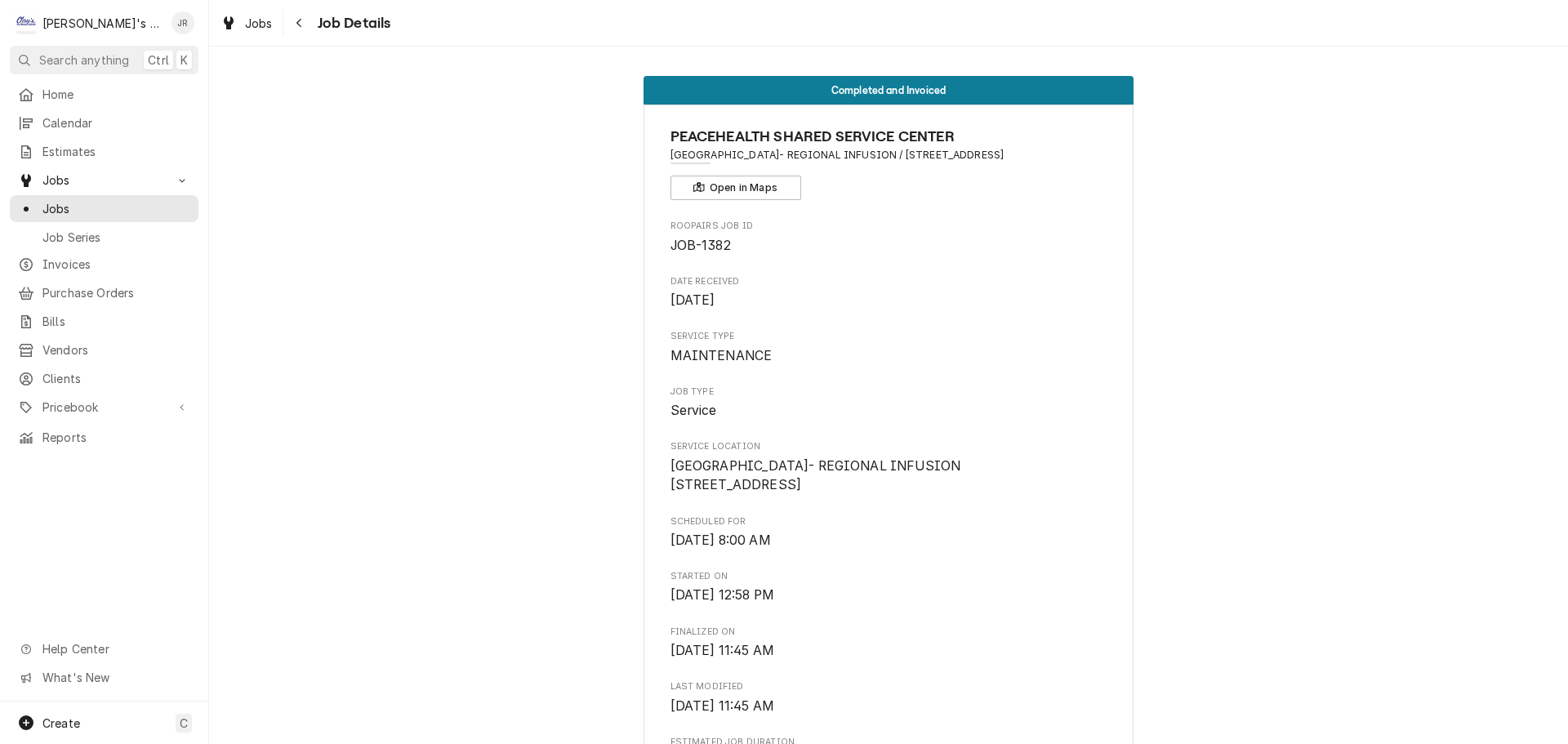
scroll to position [409, 0]
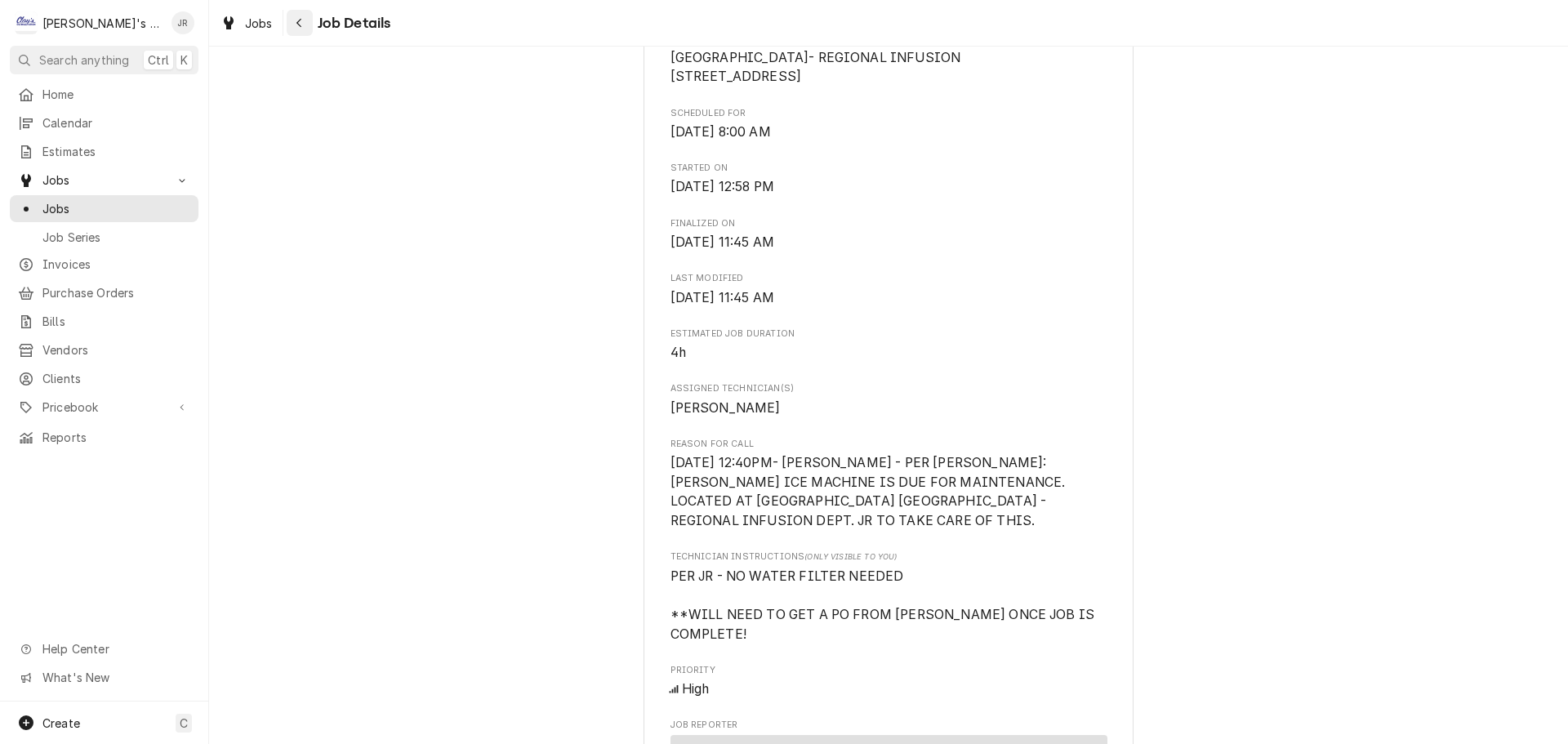
click at [298, 19] on icon "Navigate back" at bounding box center [299, 23] width 7 height 12
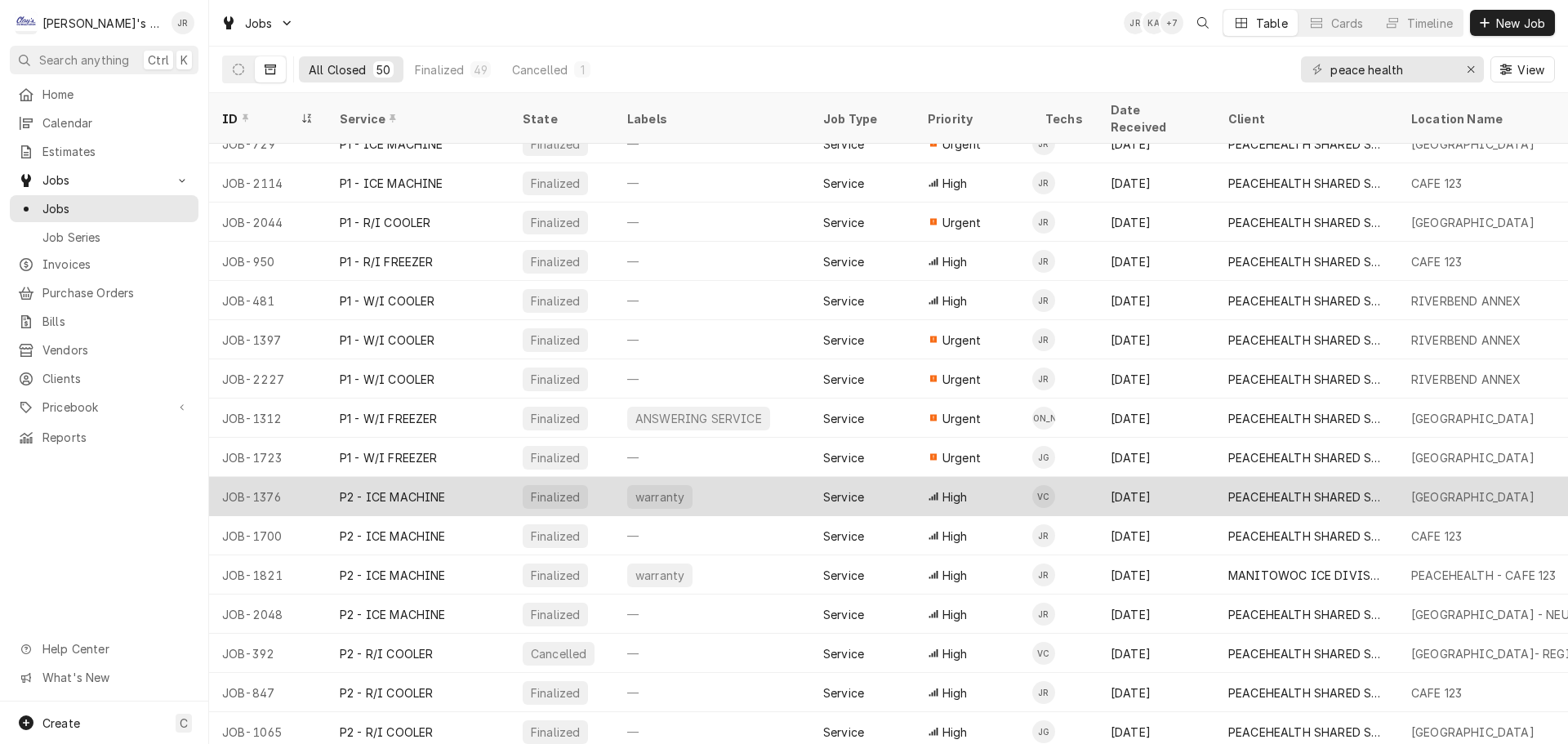
scroll to position [882, 0]
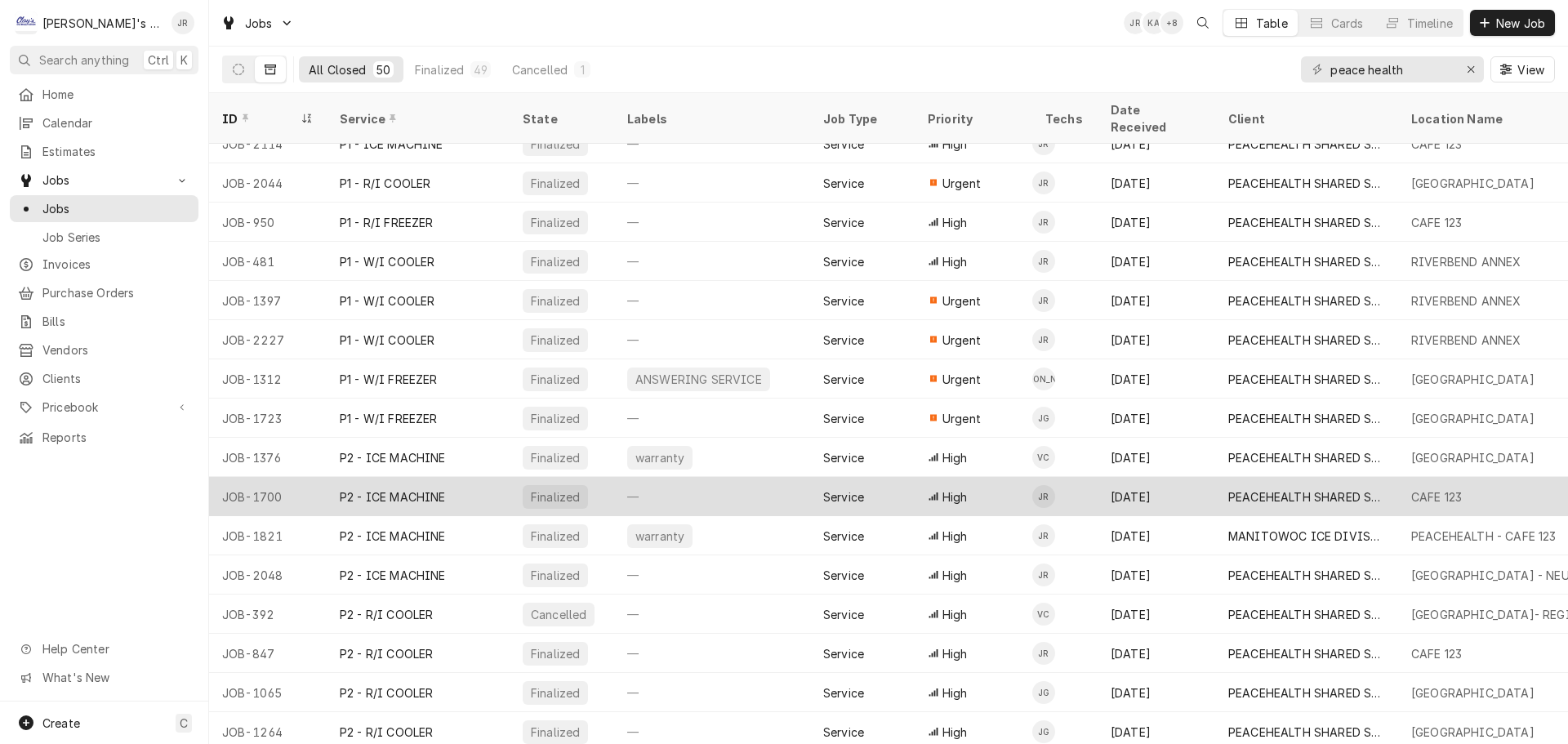
click at [769, 477] on div "—" at bounding box center [712, 496] width 196 height 39
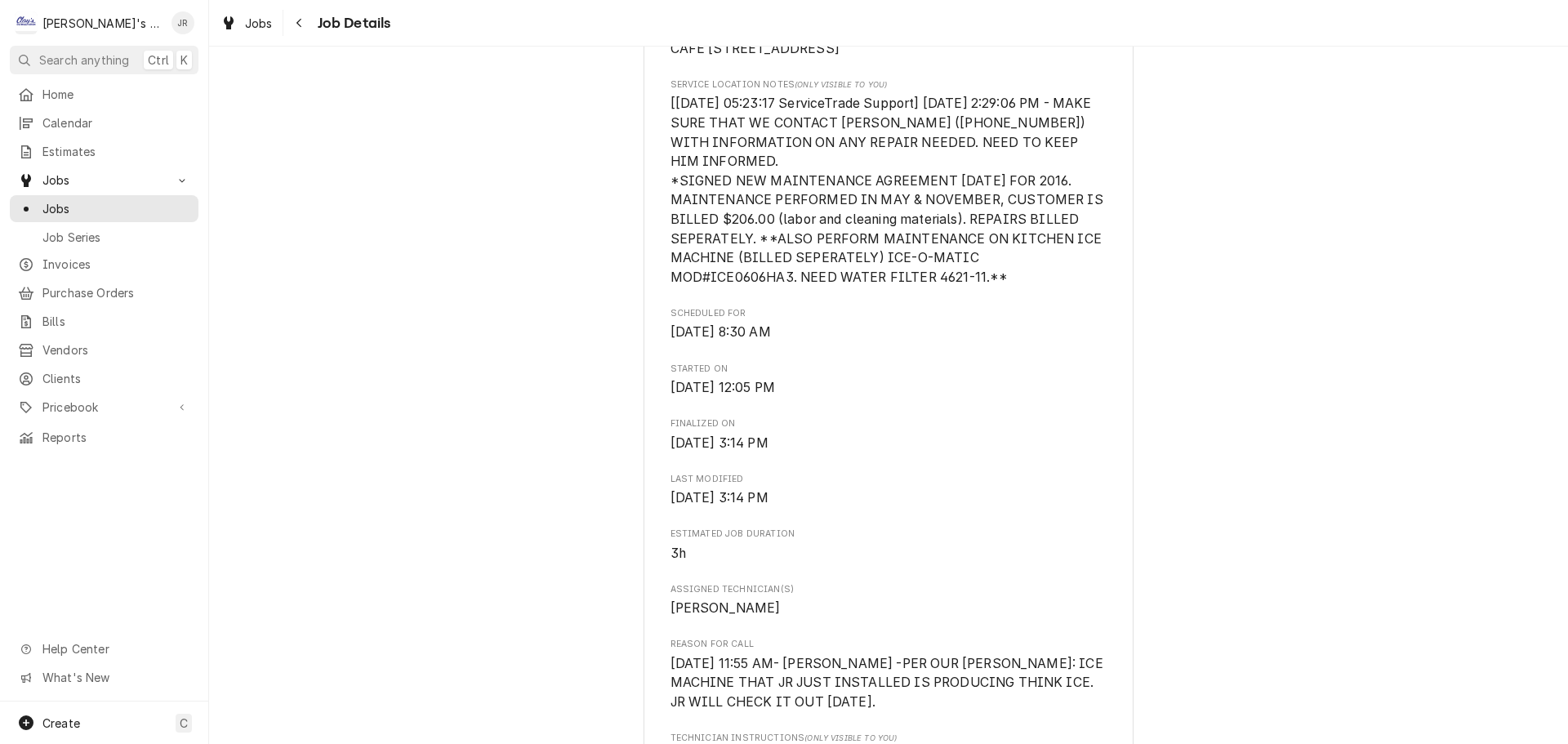
scroll to position [490, 0]
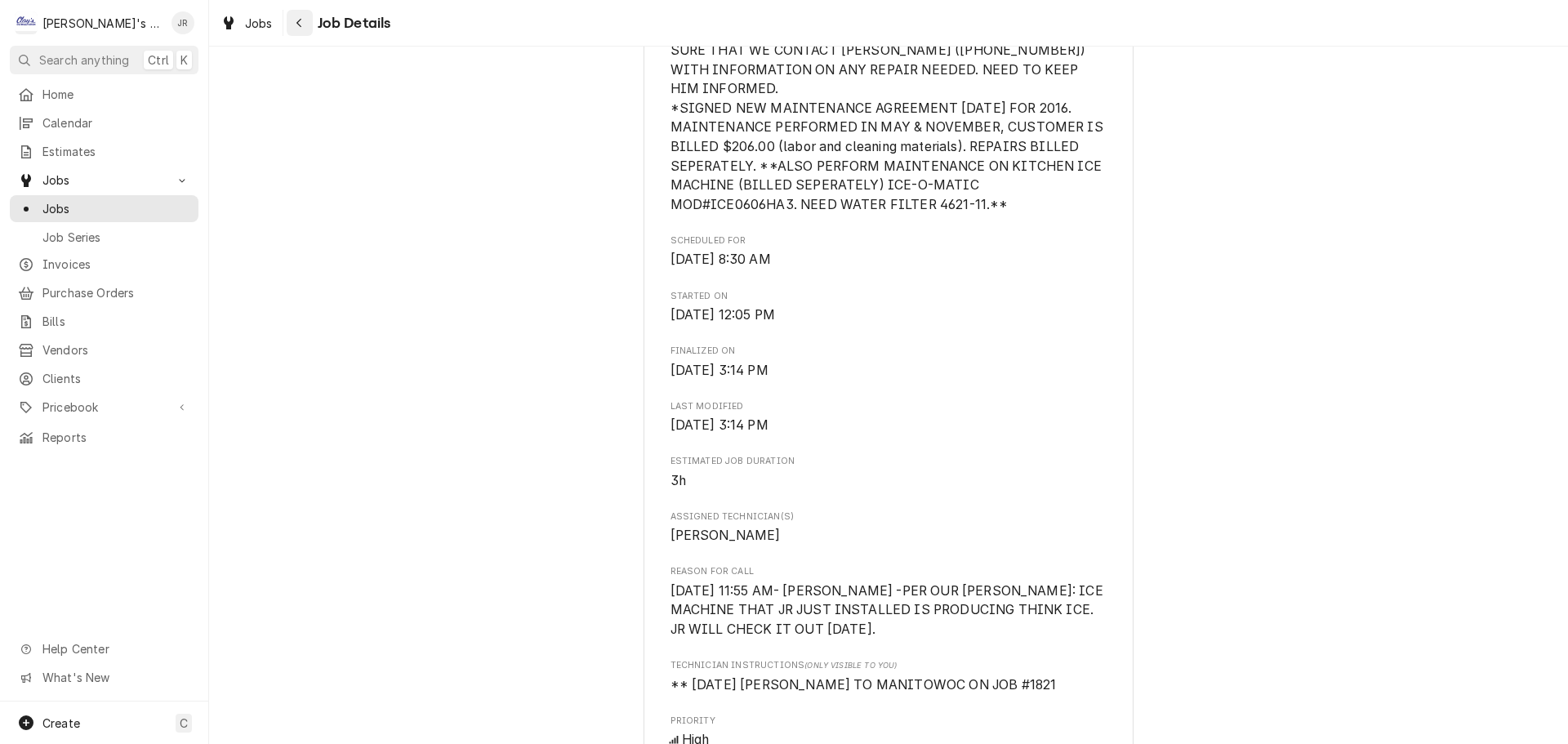
click at [303, 35] on button "Navigate back" at bounding box center [299, 23] width 26 height 26
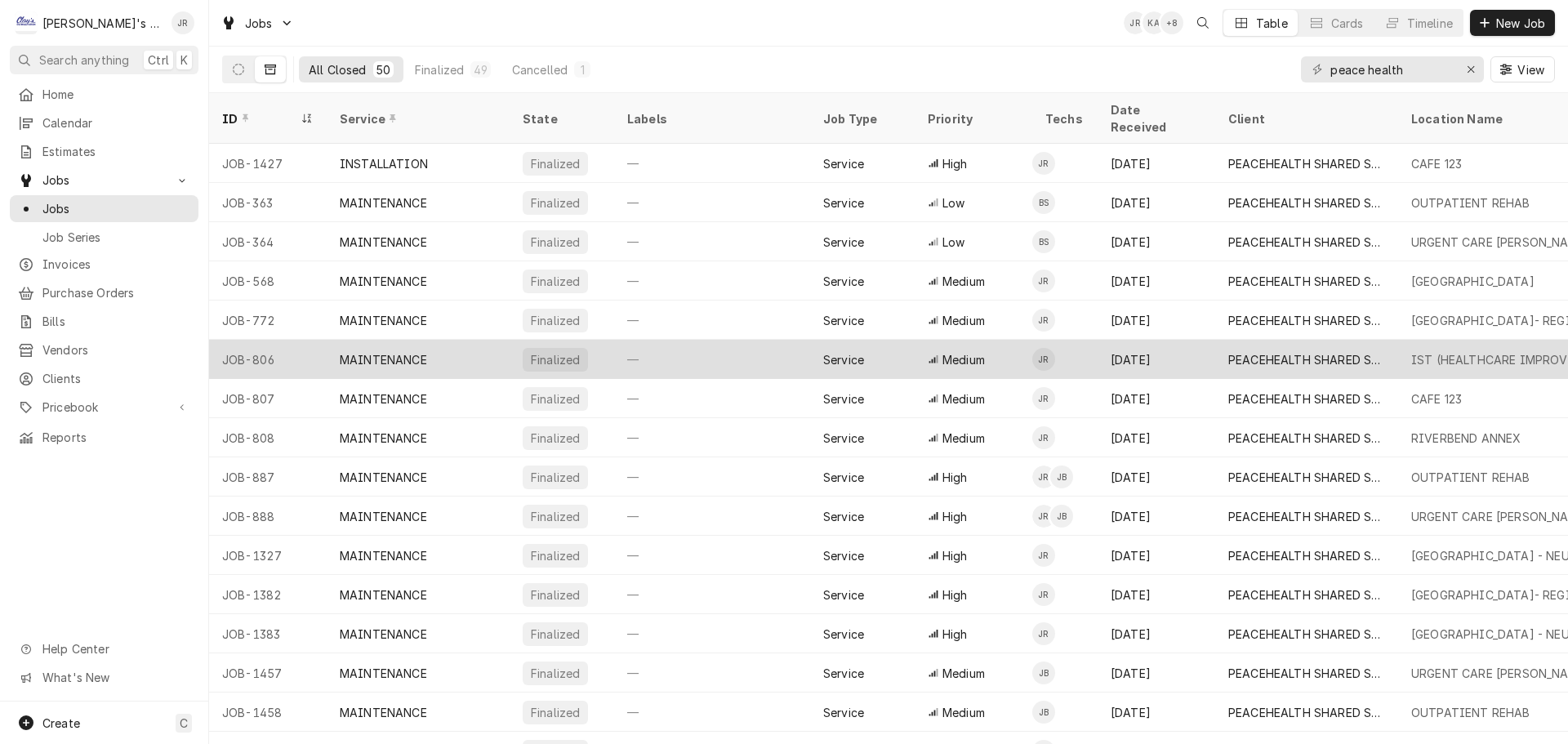
click at [743, 340] on div "—" at bounding box center [712, 359] width 196 height 39
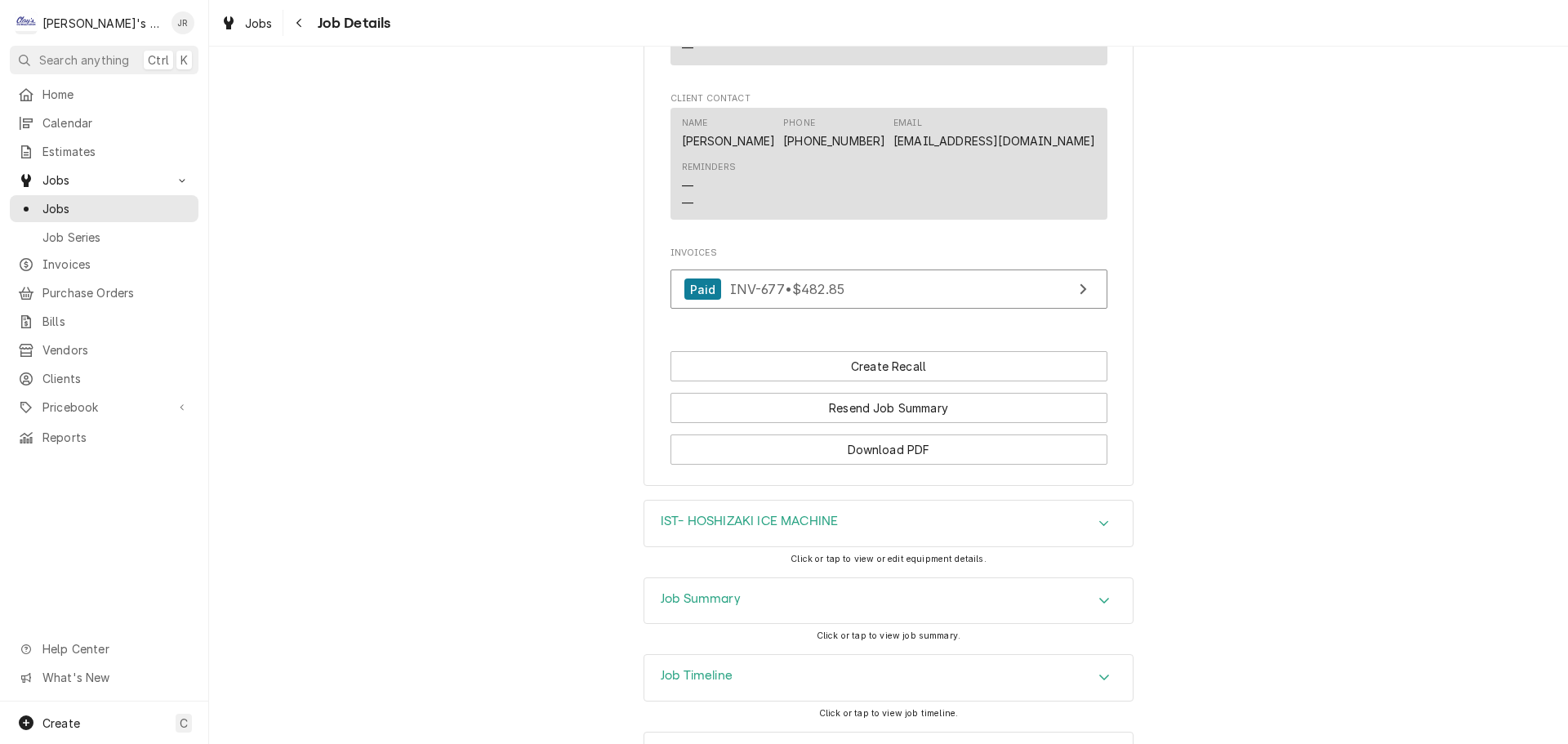
scroll to position [1308, 0]
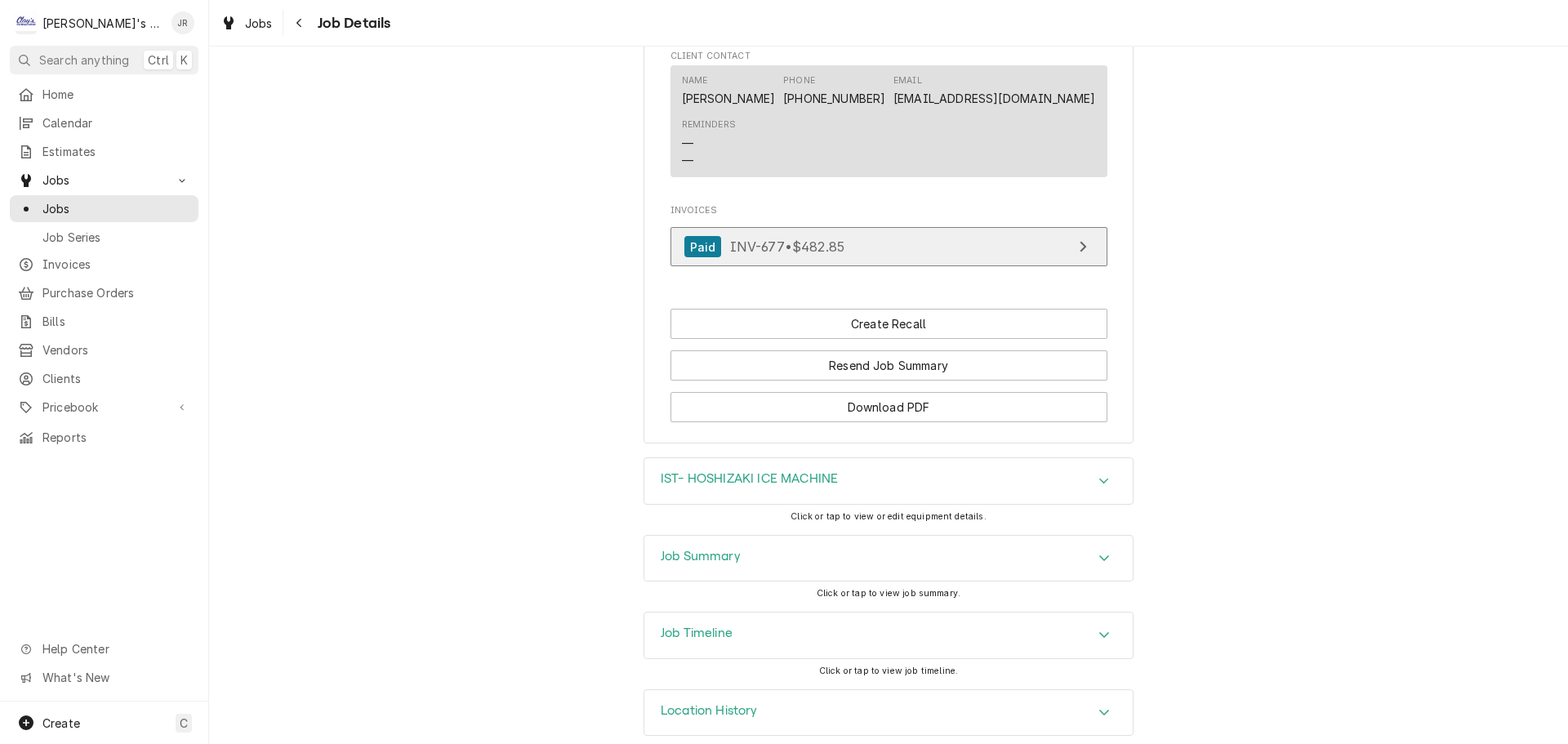
click at [826, 259] on div "Paid INV-677 • $482.85" at bounding box center [764, 247] width 161 height 22
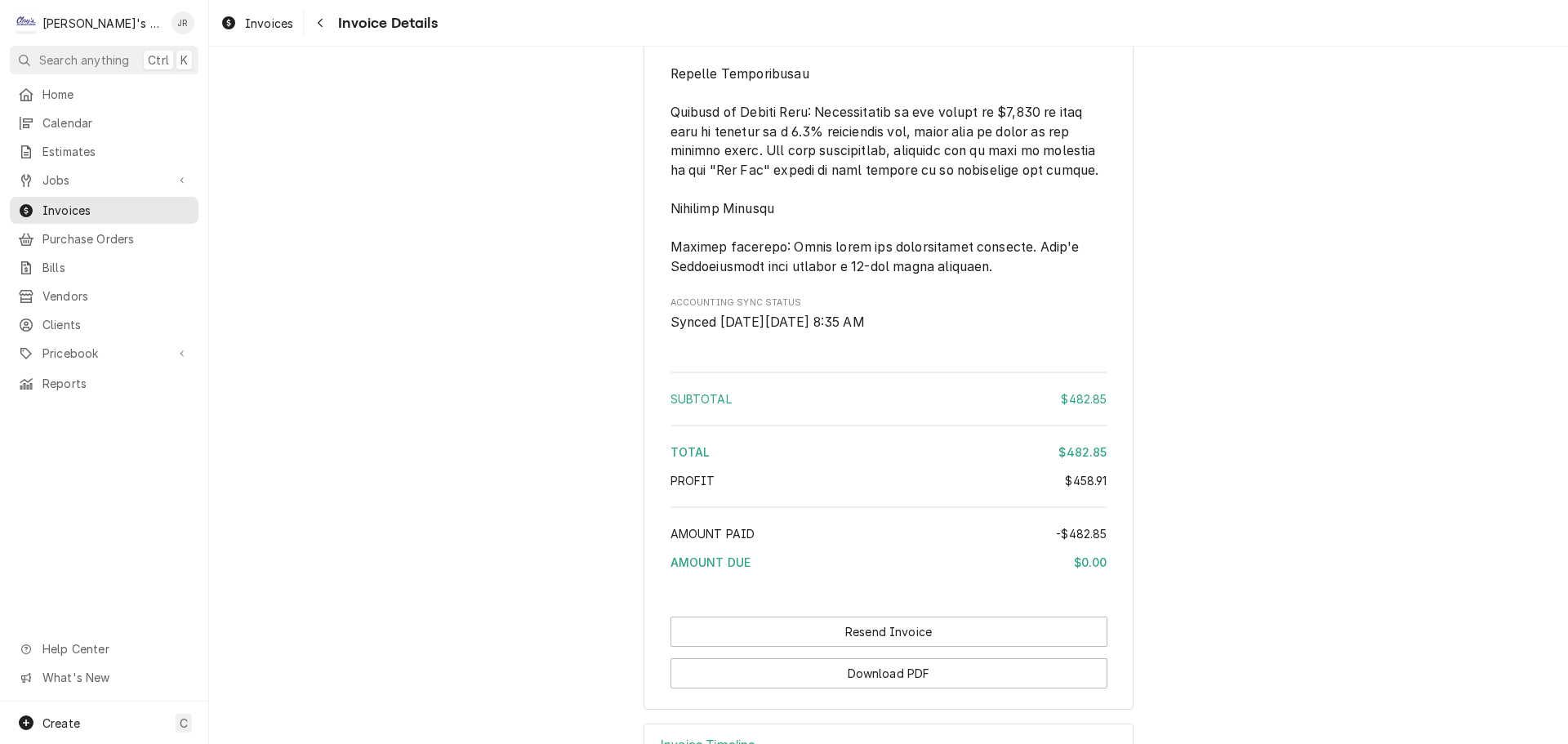
scroll to position [2828, 0]
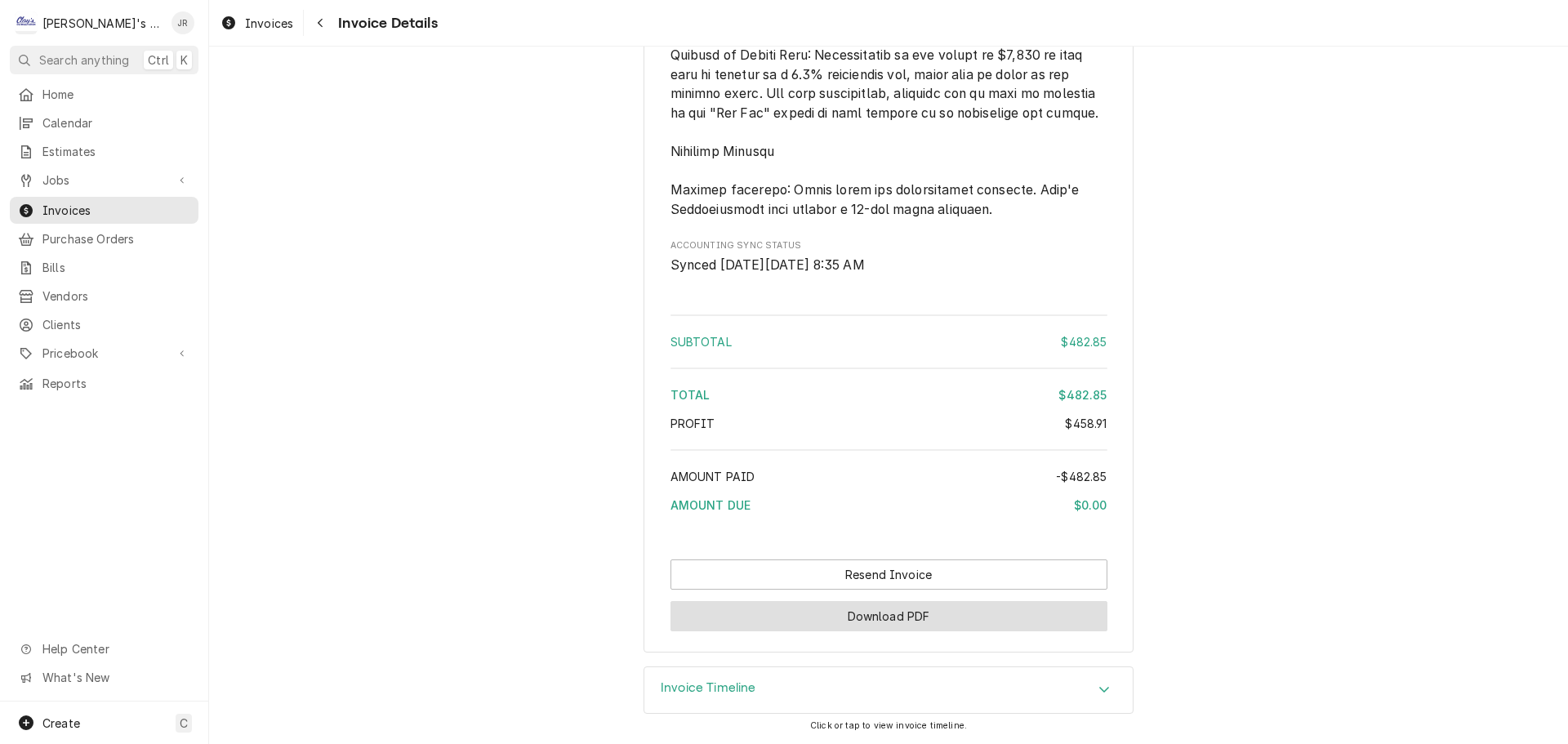
click at [826, 617] on button "Download PDF" at bounding box center [889, 616] width 437 height 30
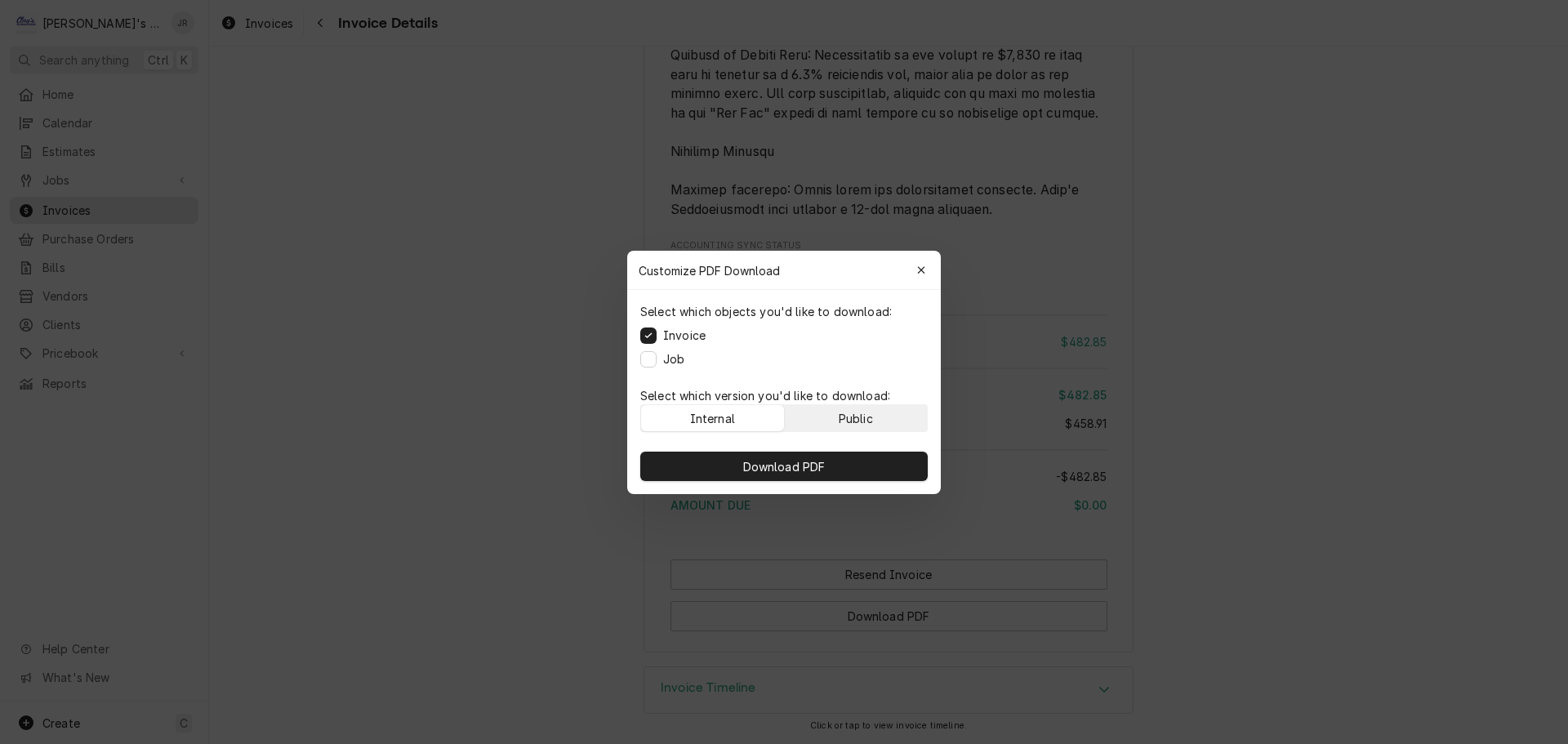
click at [825, 424] on button "Public" at bounding box center [855, 418] width 143 height 26
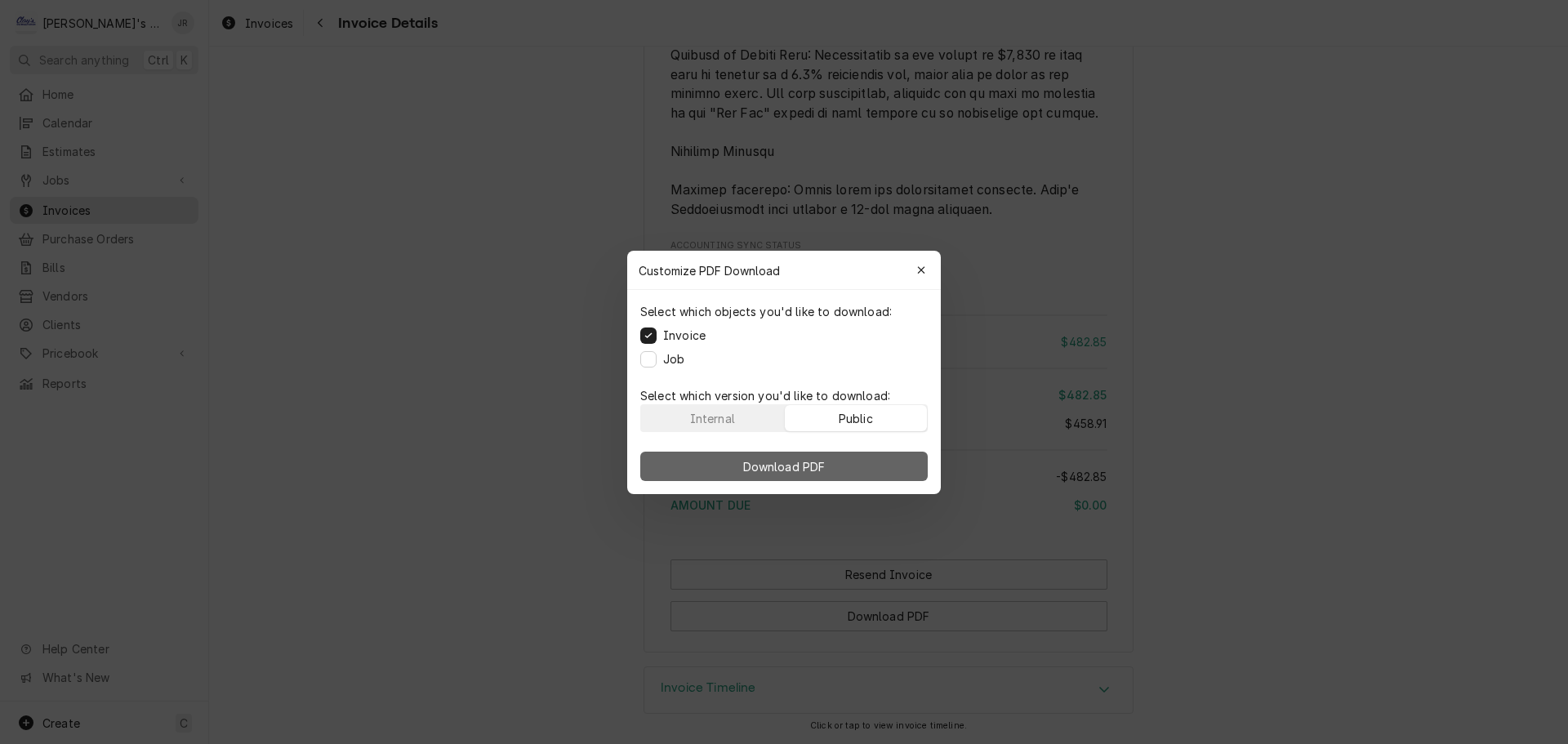
click at [877, 458] on button "Download PDF" at bounding box center [784, 466] width 288 height 29
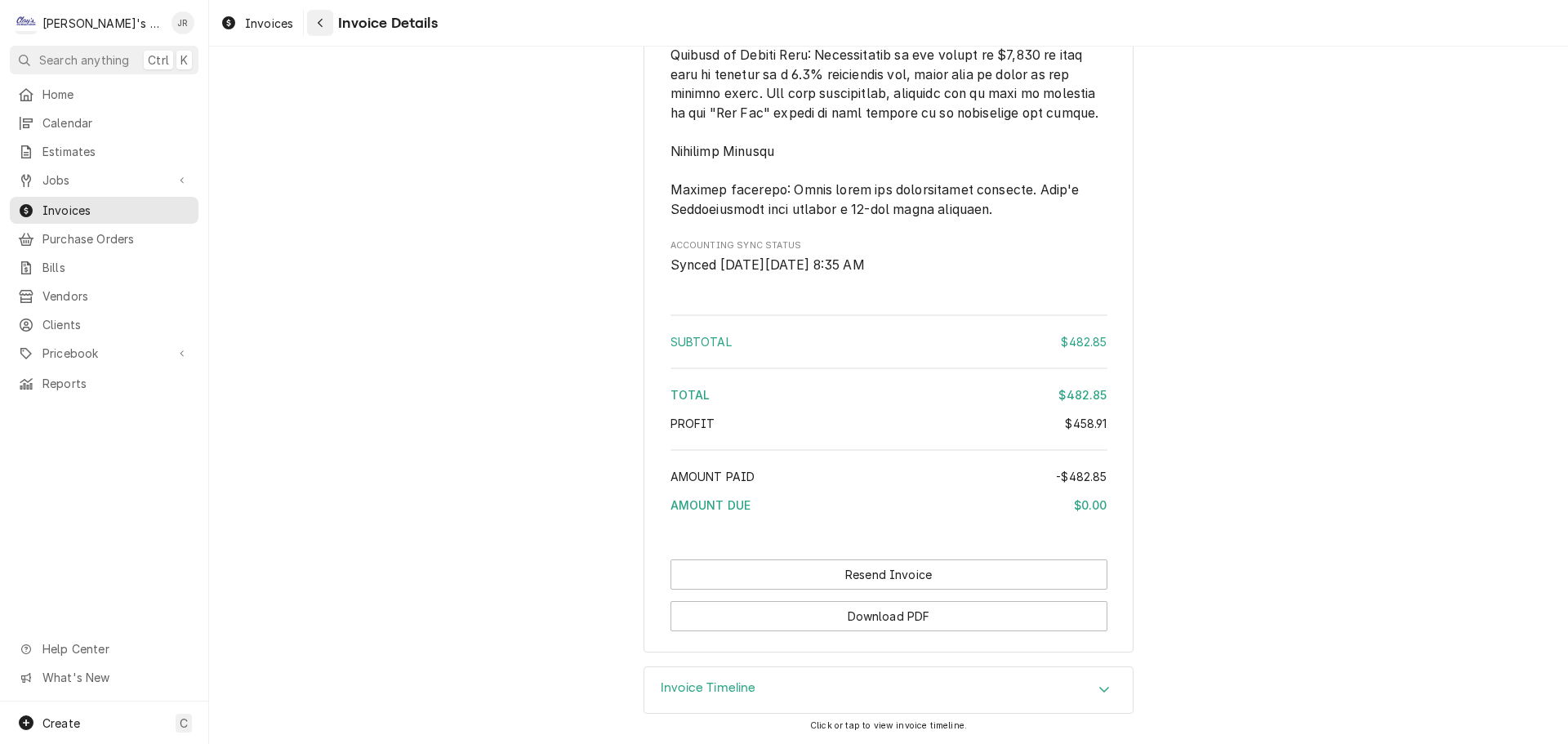
click at [319, 22] on icon "Navigate back" at bounding box center [320, 23] width 7 height 12
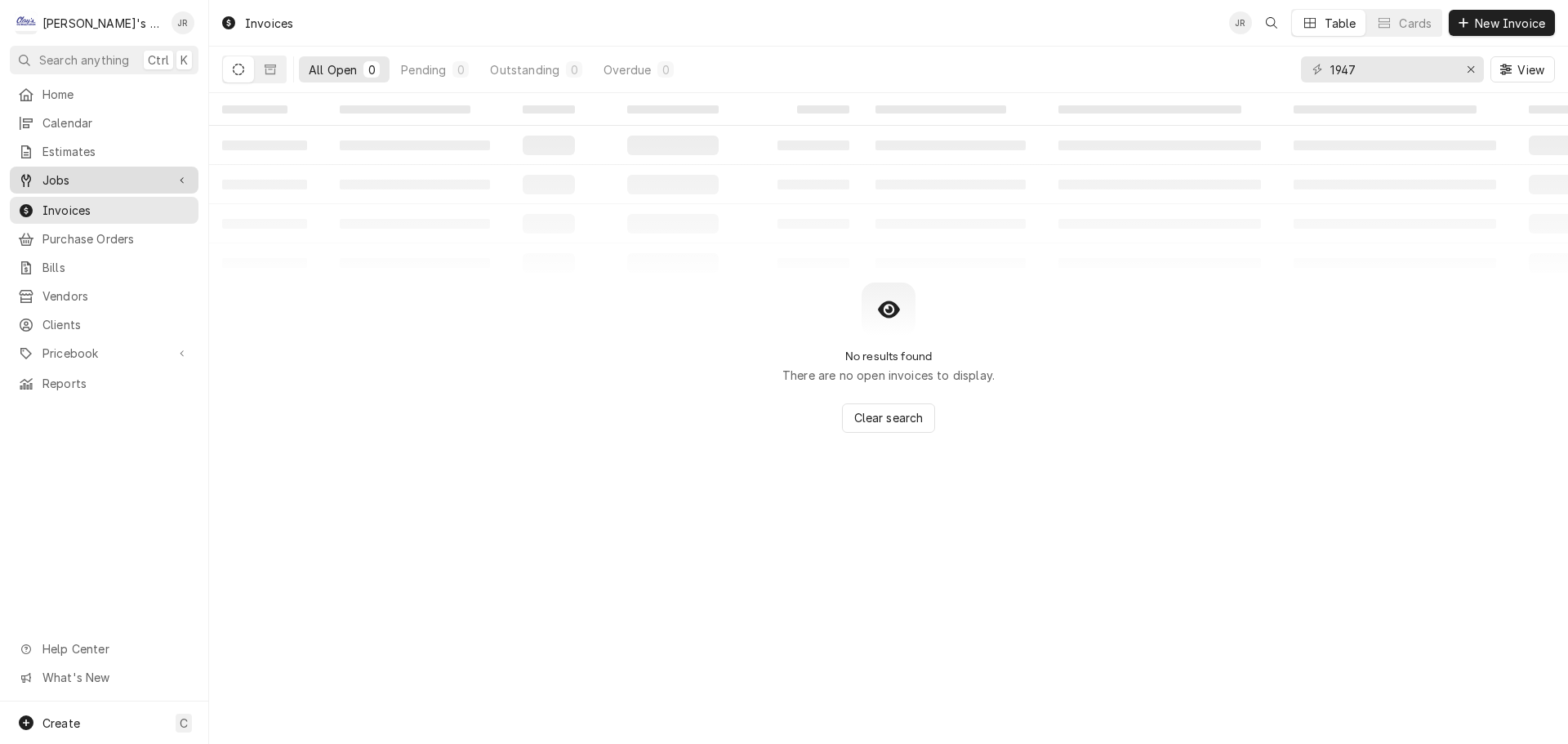
click at [140, 171] on span "Jobs" at bounding box center [104, 179] width 123 height 17
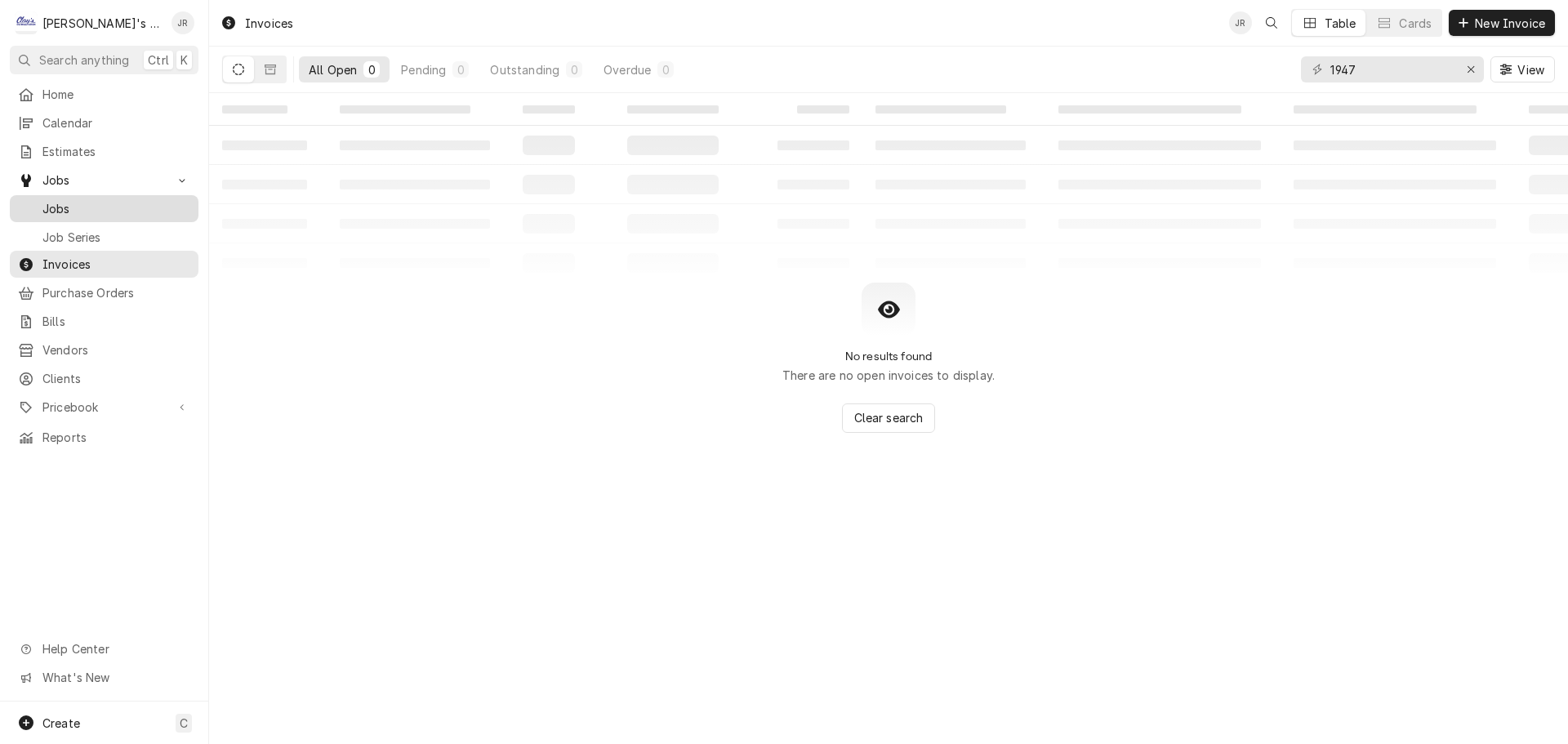
click at [126, 200] on span "Jobs" at bounding box center [116, 209] width 147 height 17
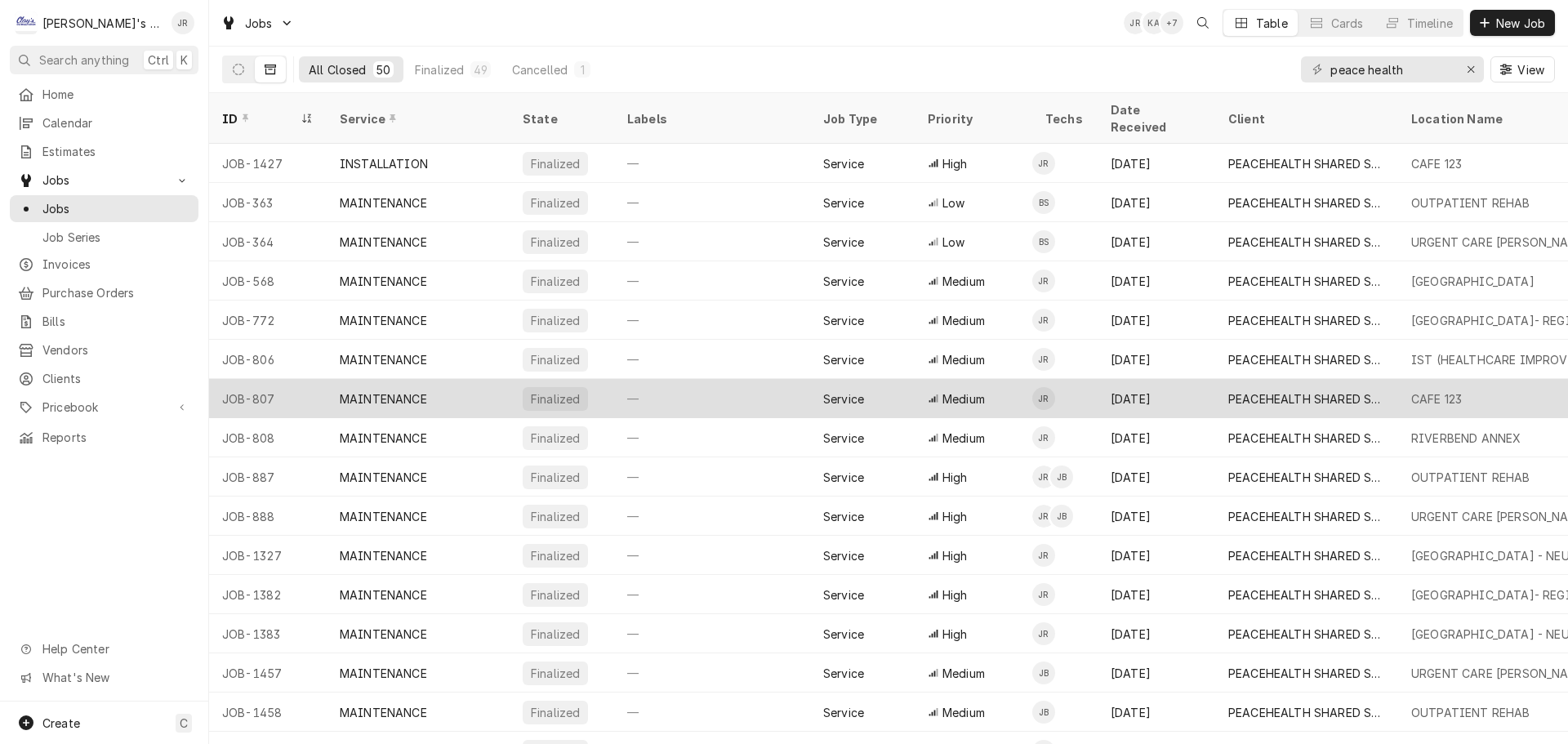
click at [686, 384] on div "—" at bounding box center [712, 398] width 196 height 39
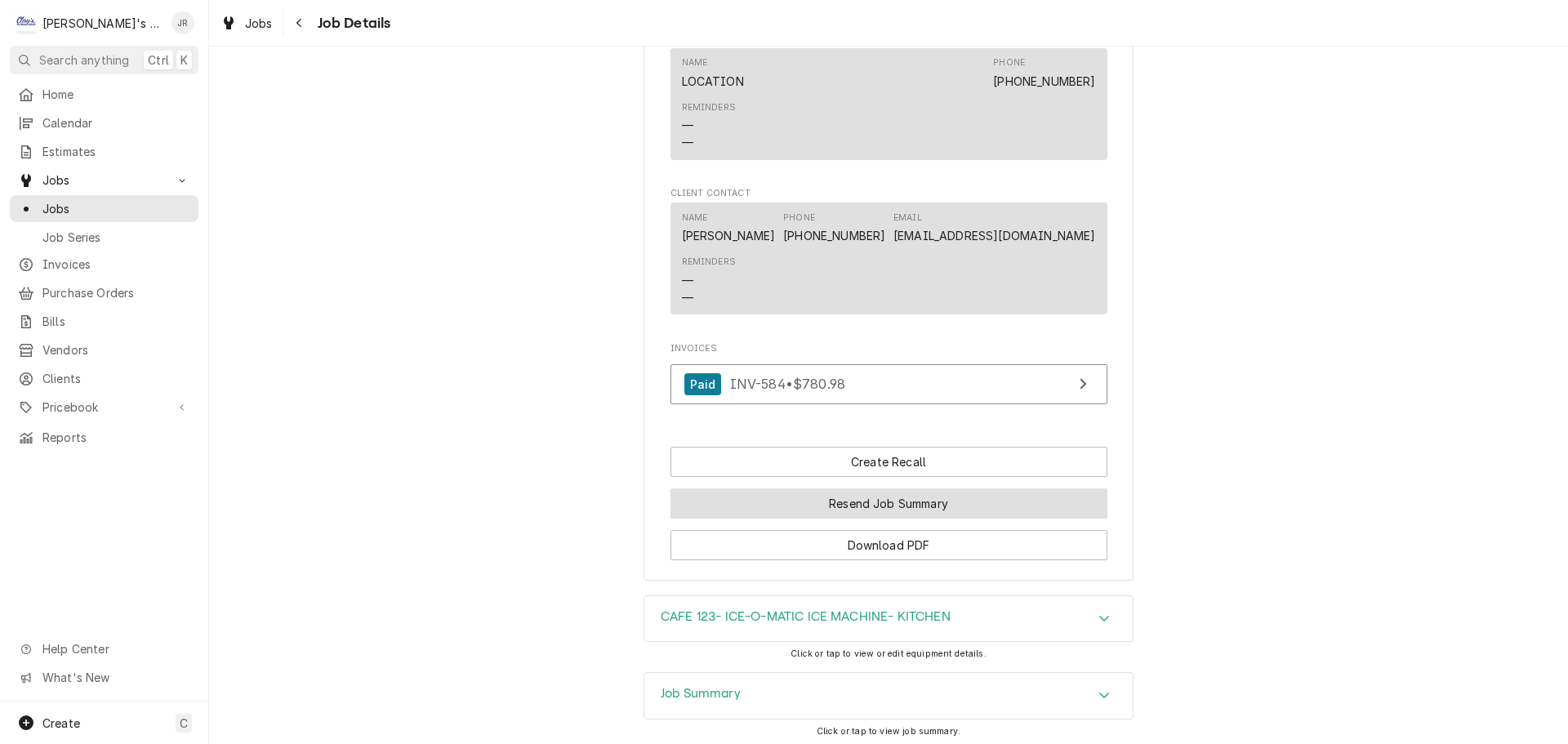
scroll to position [1308, 0]
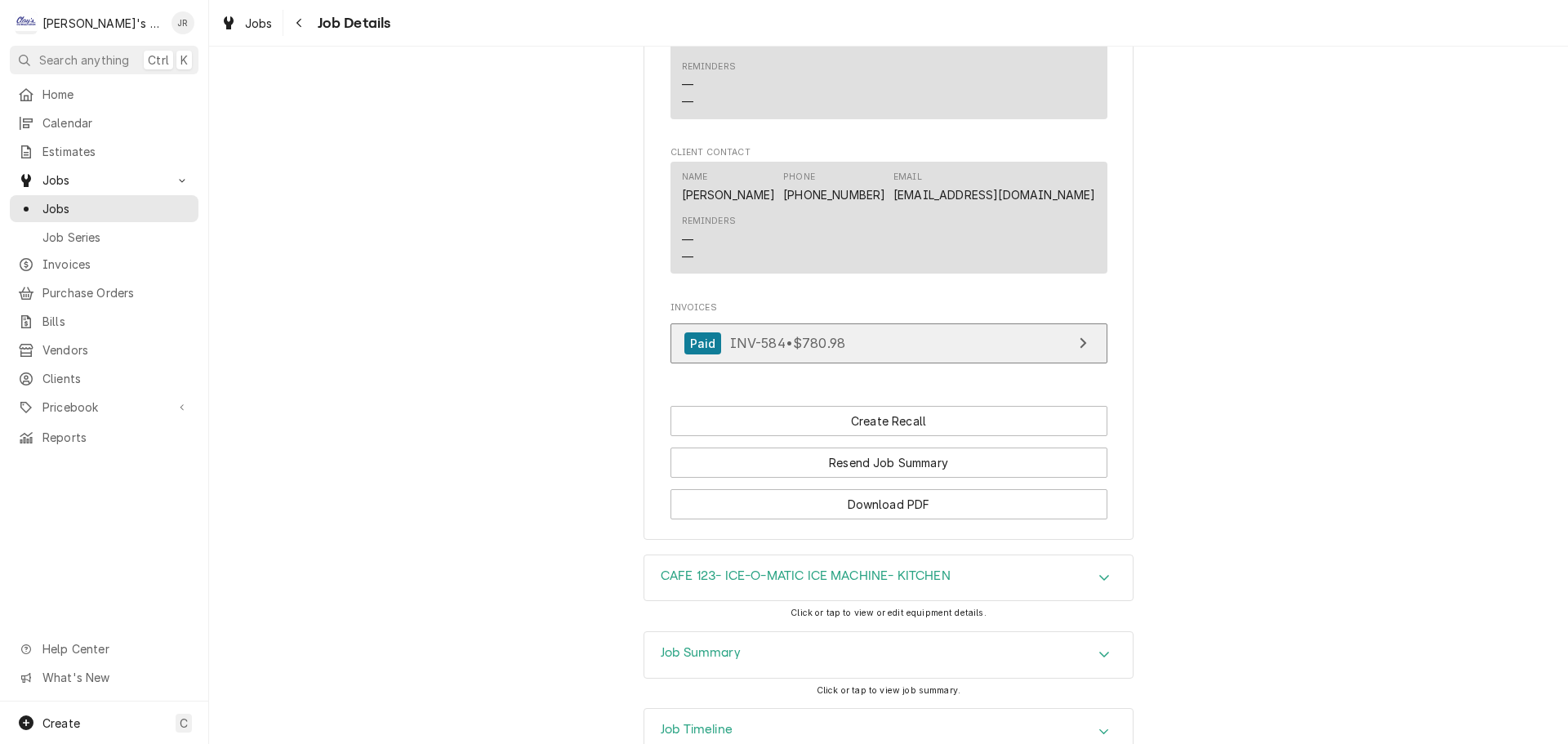
click at [859, 363] on link "Paid INV-584 • $780.98" at bounding box center [889, 343] width 437 height 40
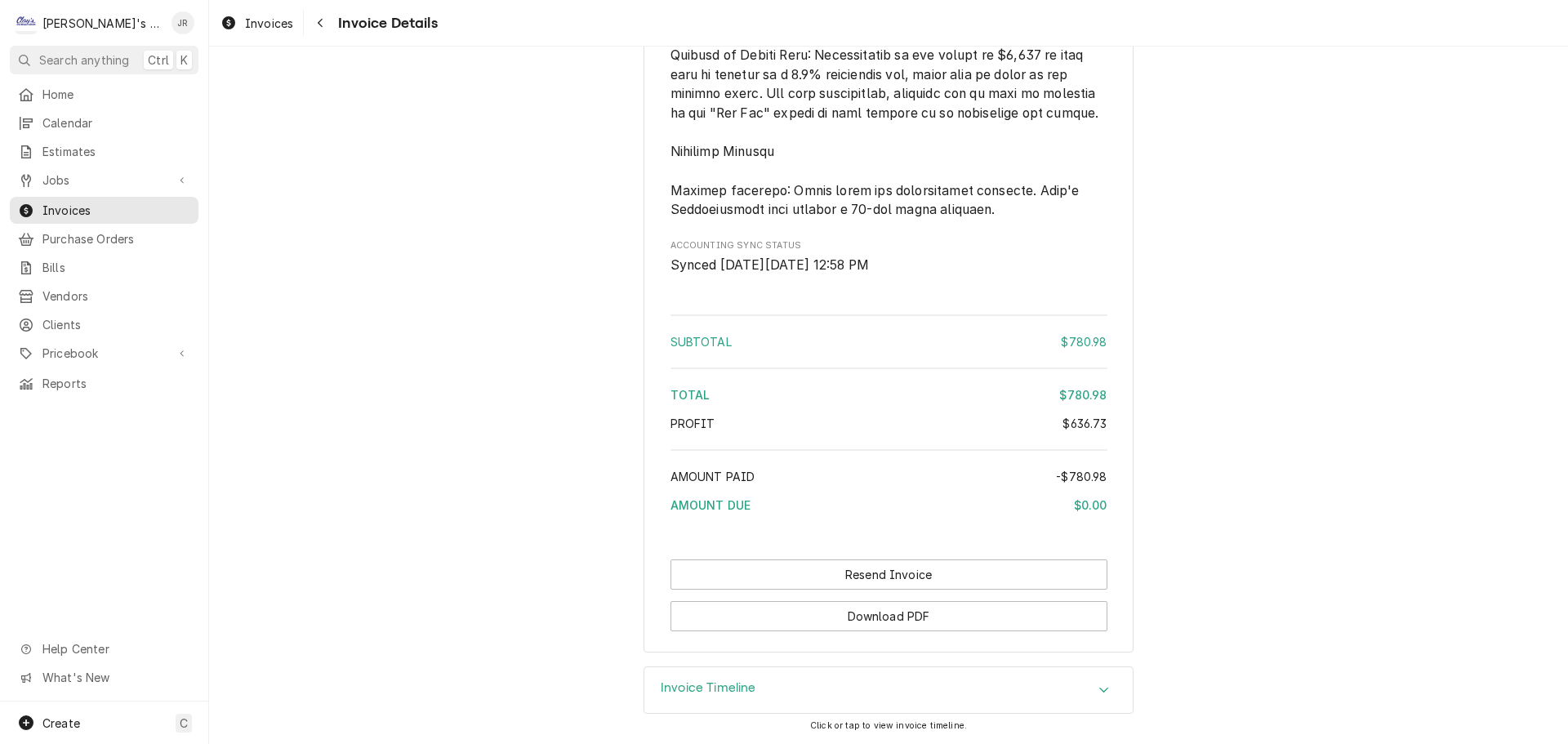
scroll to position [3121, 0]
click at [851, 611] on button "Download PDF" at bounding box center [889, 616] width 437 height 30
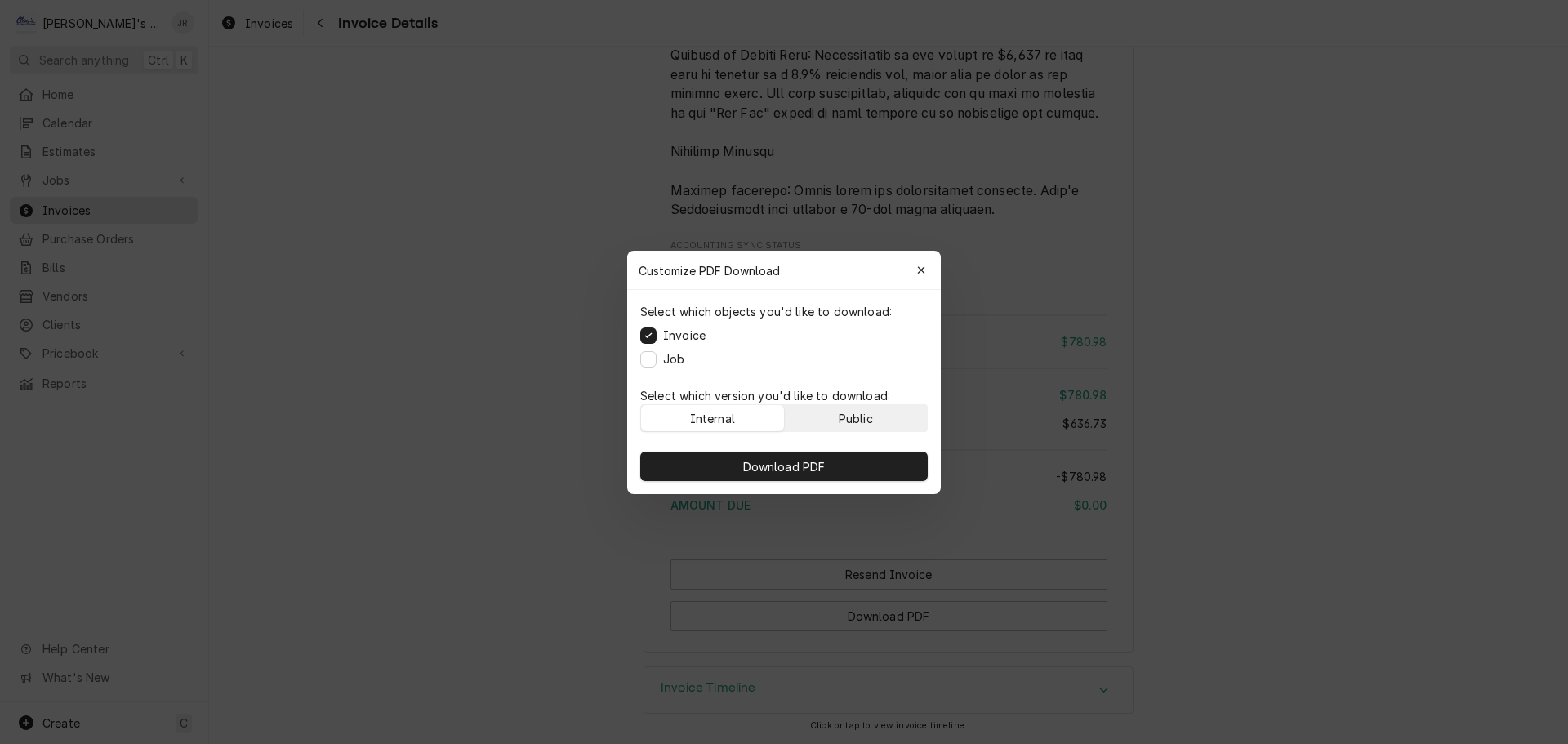
click at [853, 426] on button "Public" at bounding box center [855, 418] width 143 height 26
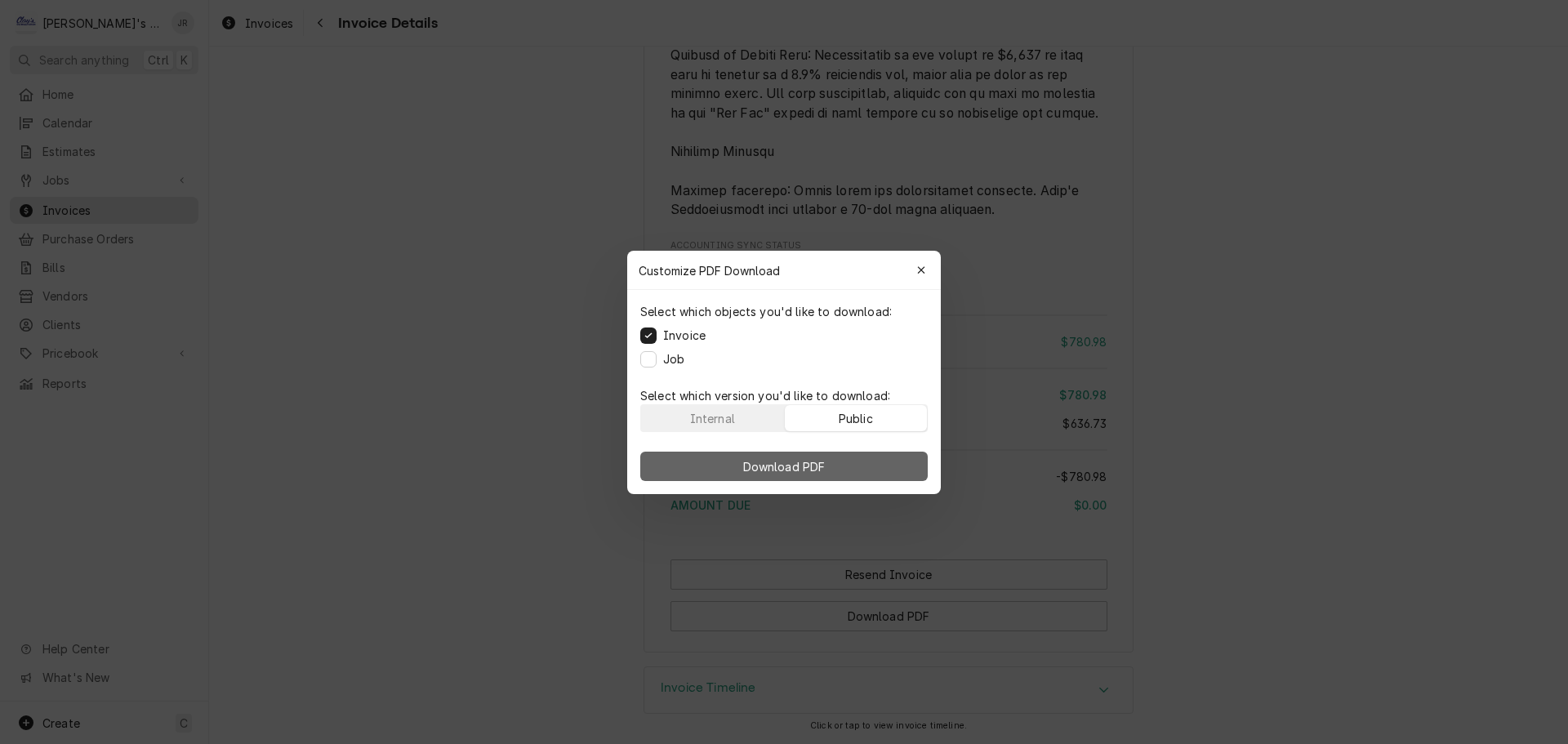
click at [846, 466] on button "Download PDF" at bounding box center [784, 466] width 288 height 29
